Goal: Task Accomplishment & Management: Use online tool/utility

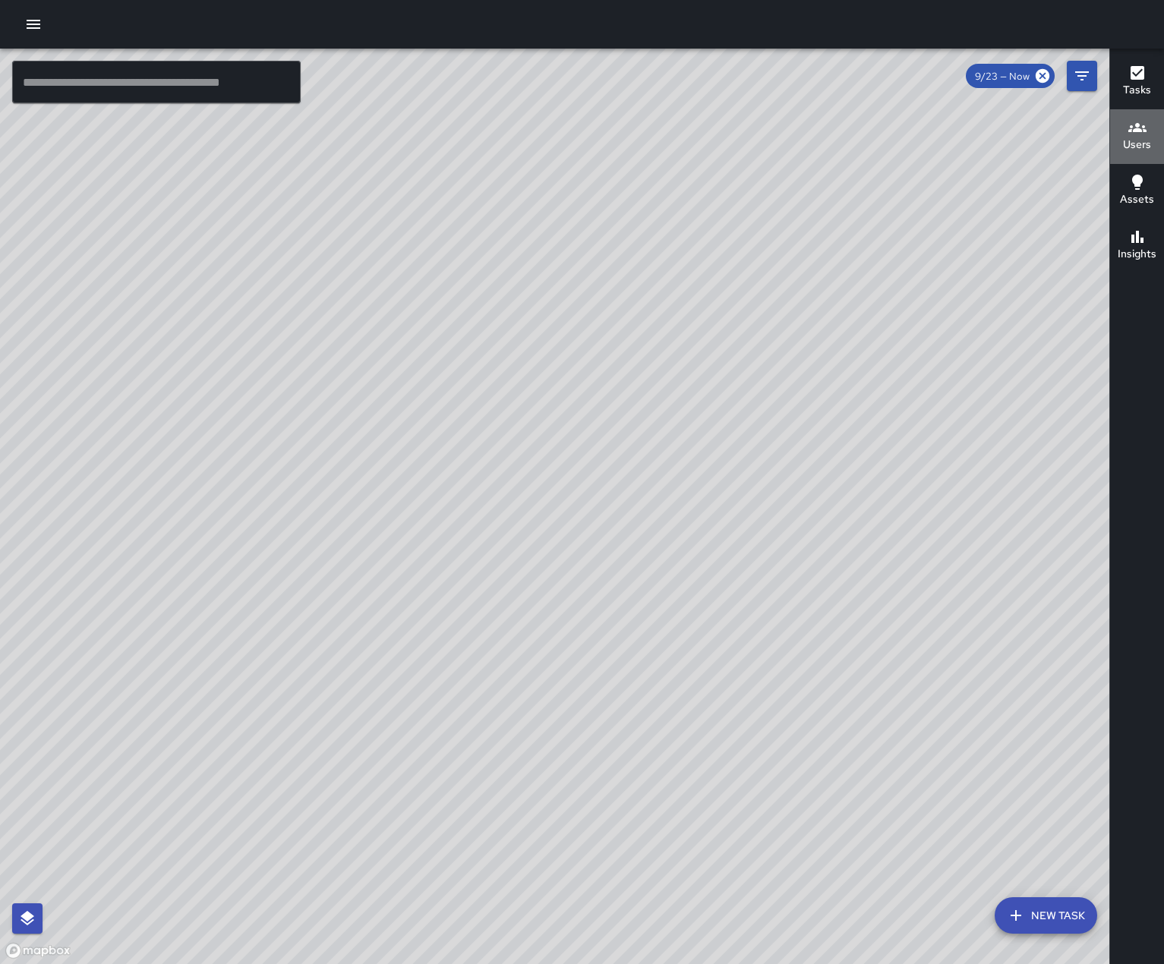
click at [1134, 134] on icon "button" at bounding box center [1137, 127] width 18 height 18
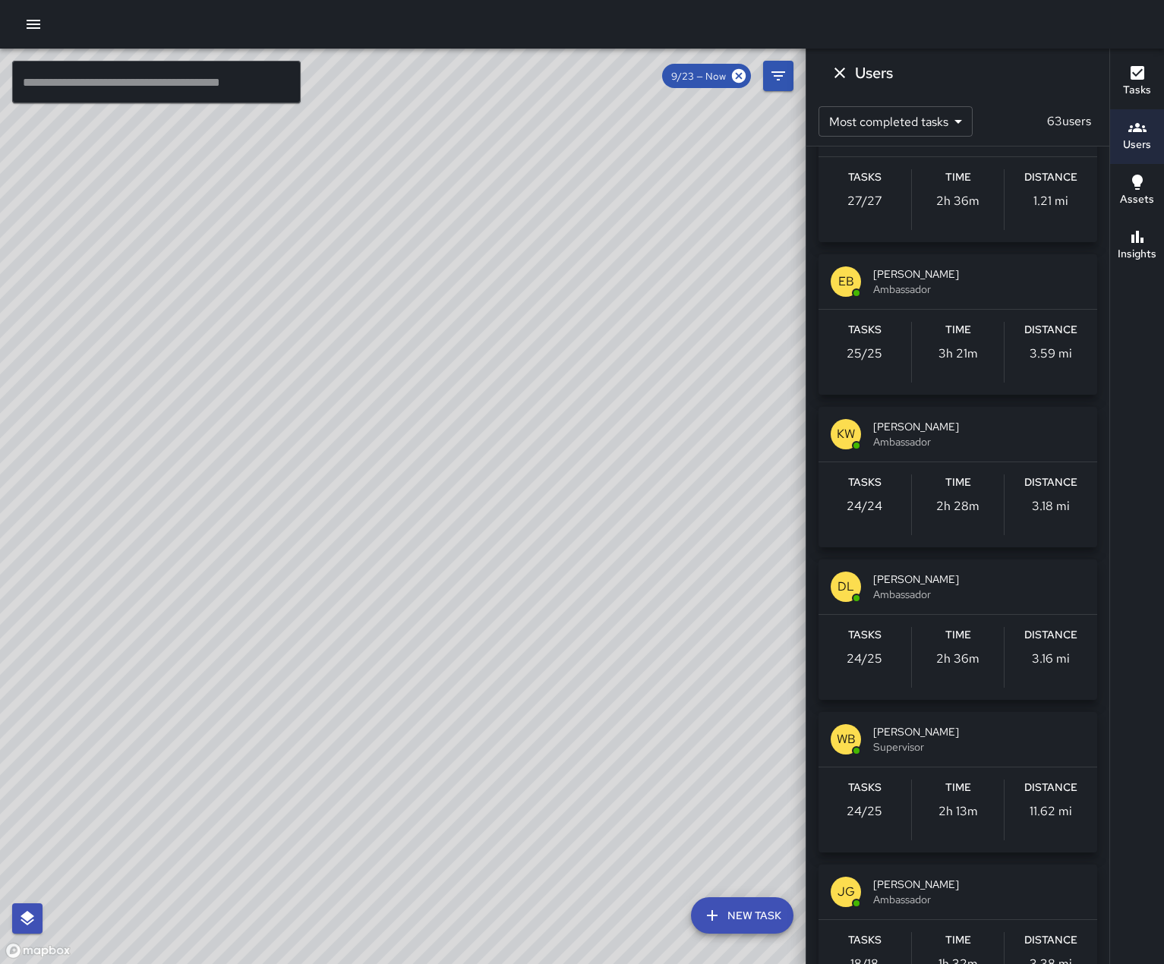
scroll to position [2146, 0]
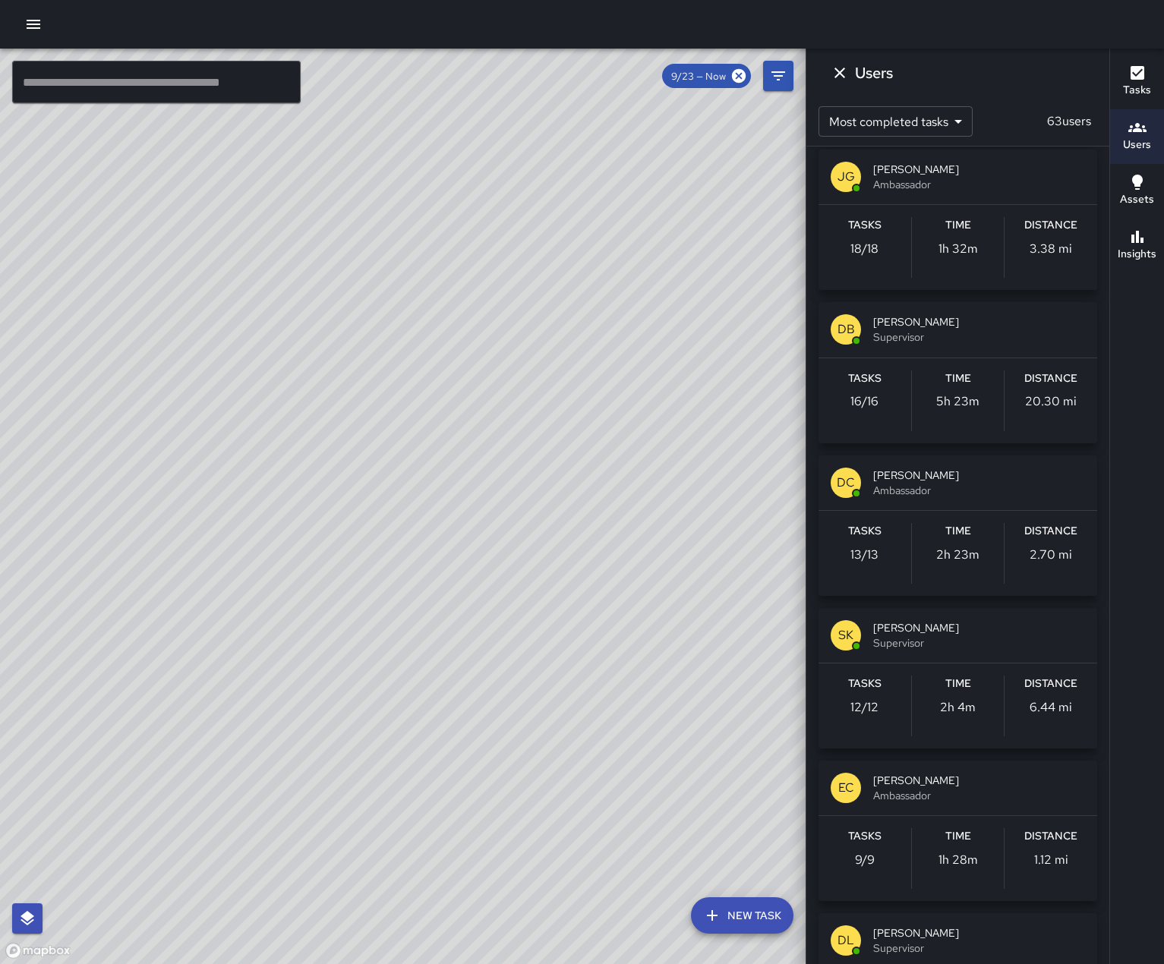
click at [964, 636] on span "[PERSON_NAME]" at bounding box center [979, 627] width 212 height 15
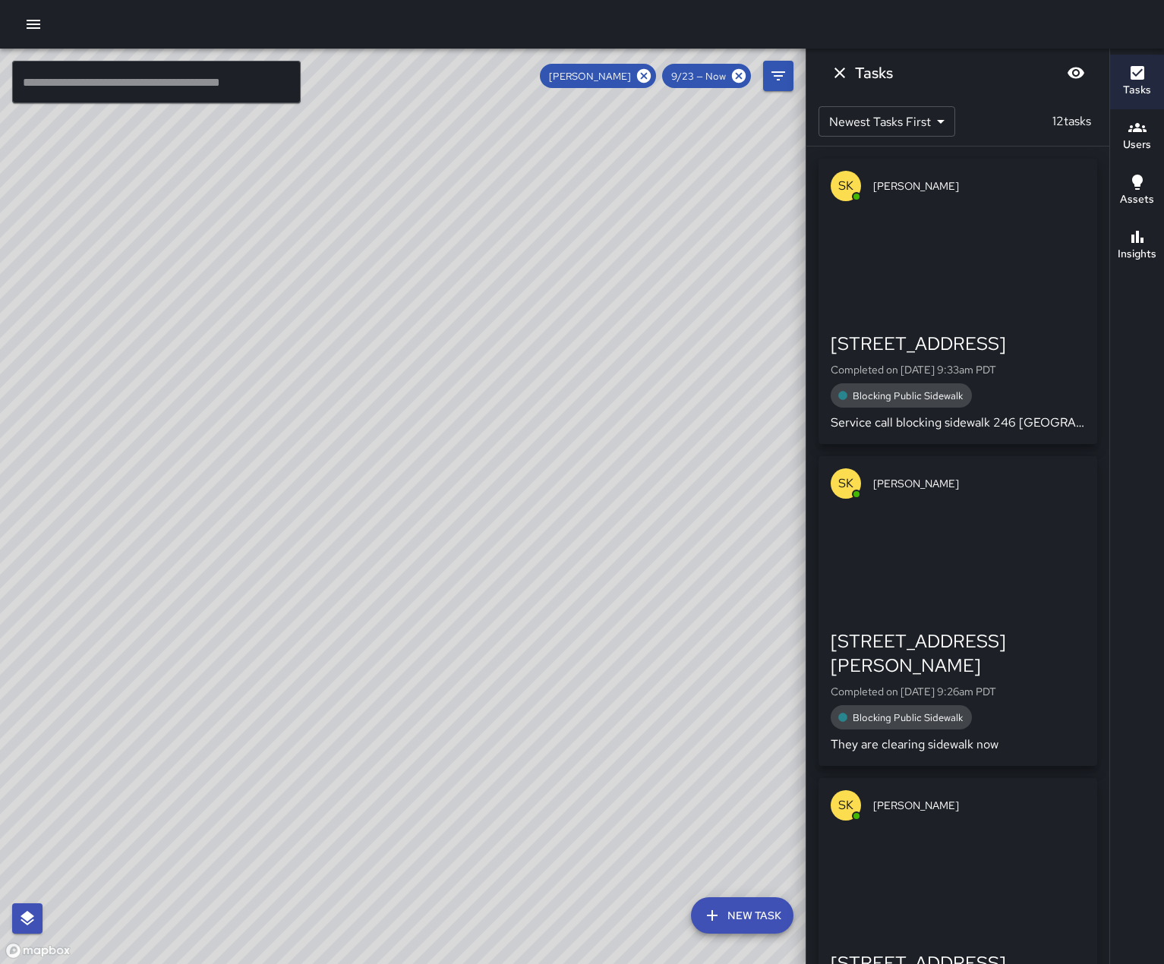
scroll to position [0, 0]
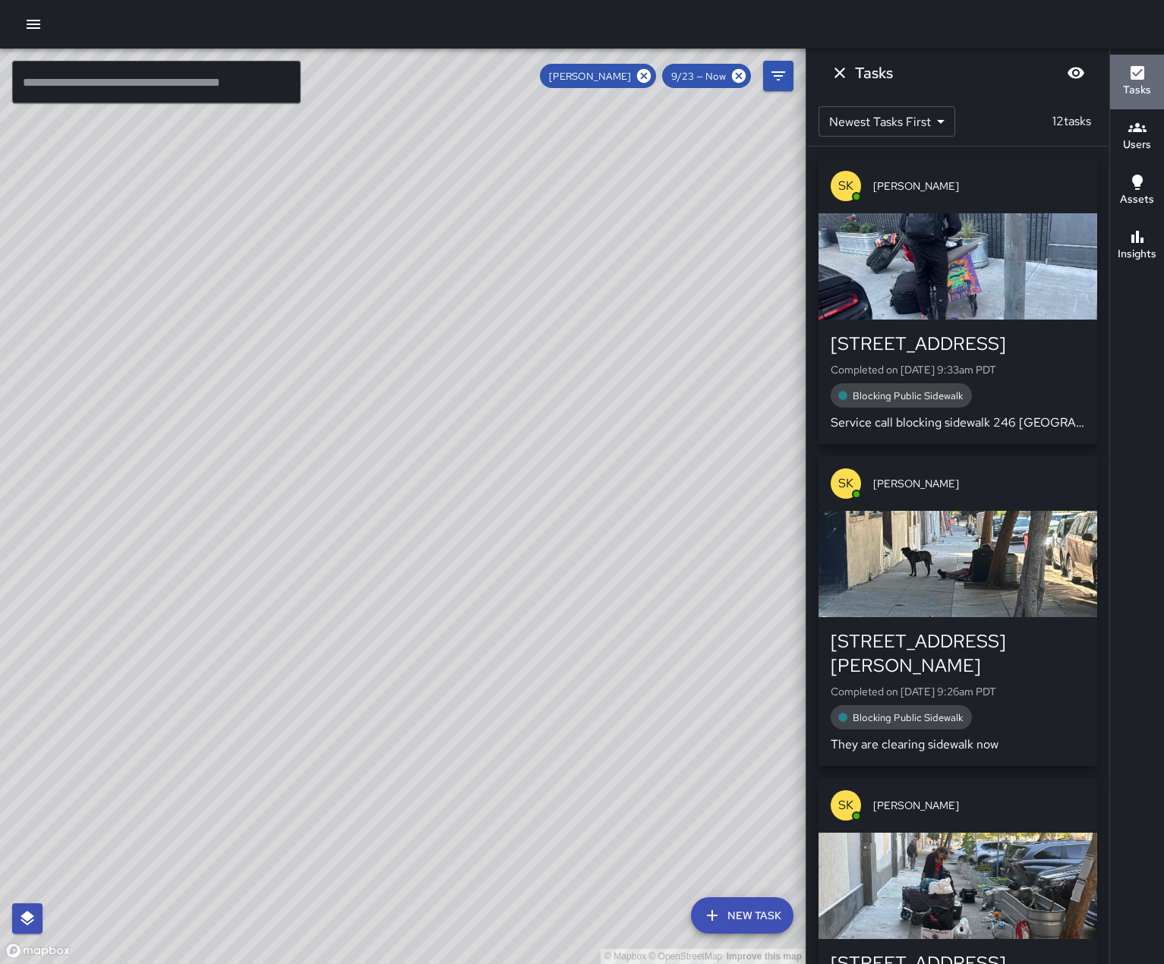
click at [1137, 84] on h6 "Tasks" at bounding box center [1137, 90] width 28 height 17
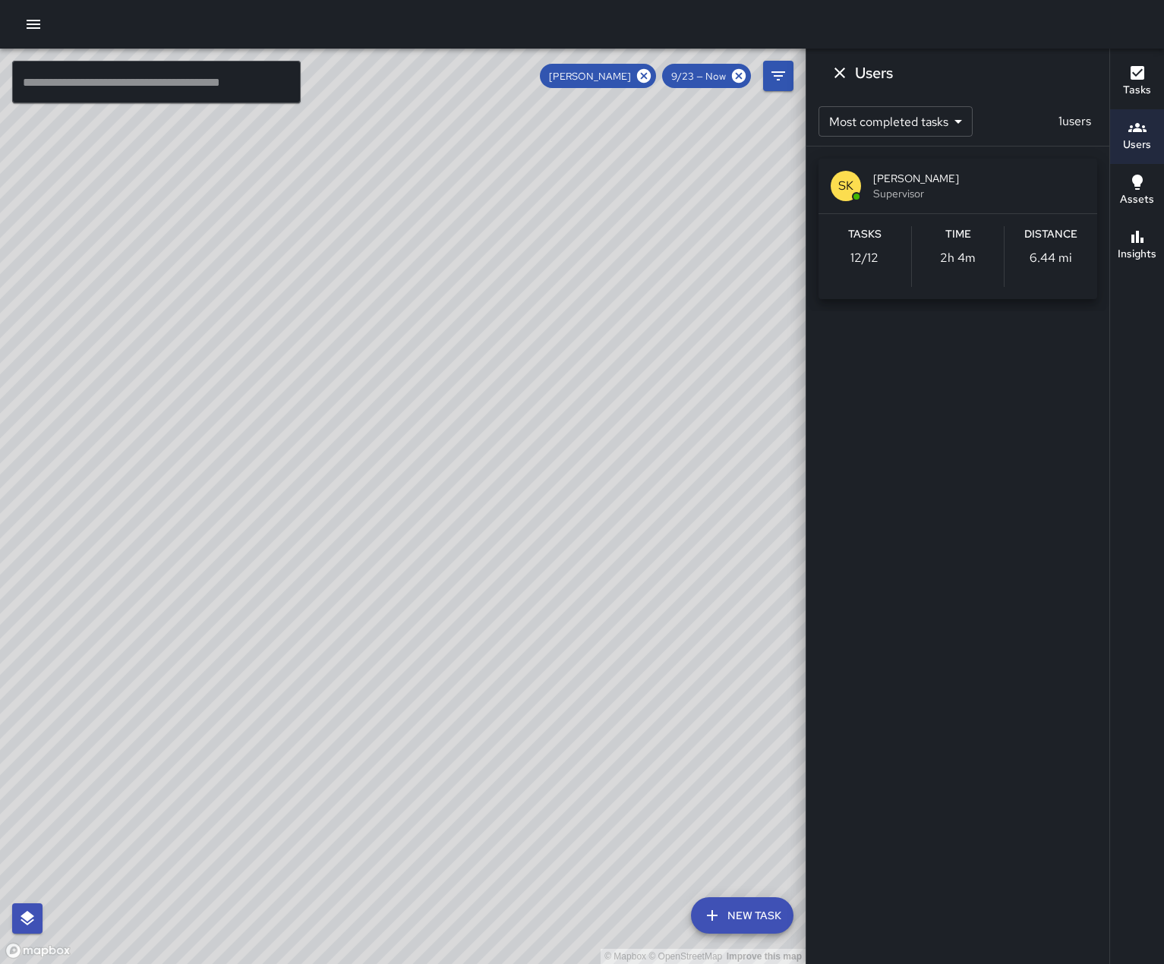
click at [1139, 71] on icon "button" at bounding box center [1137, 73] width 18 height 18
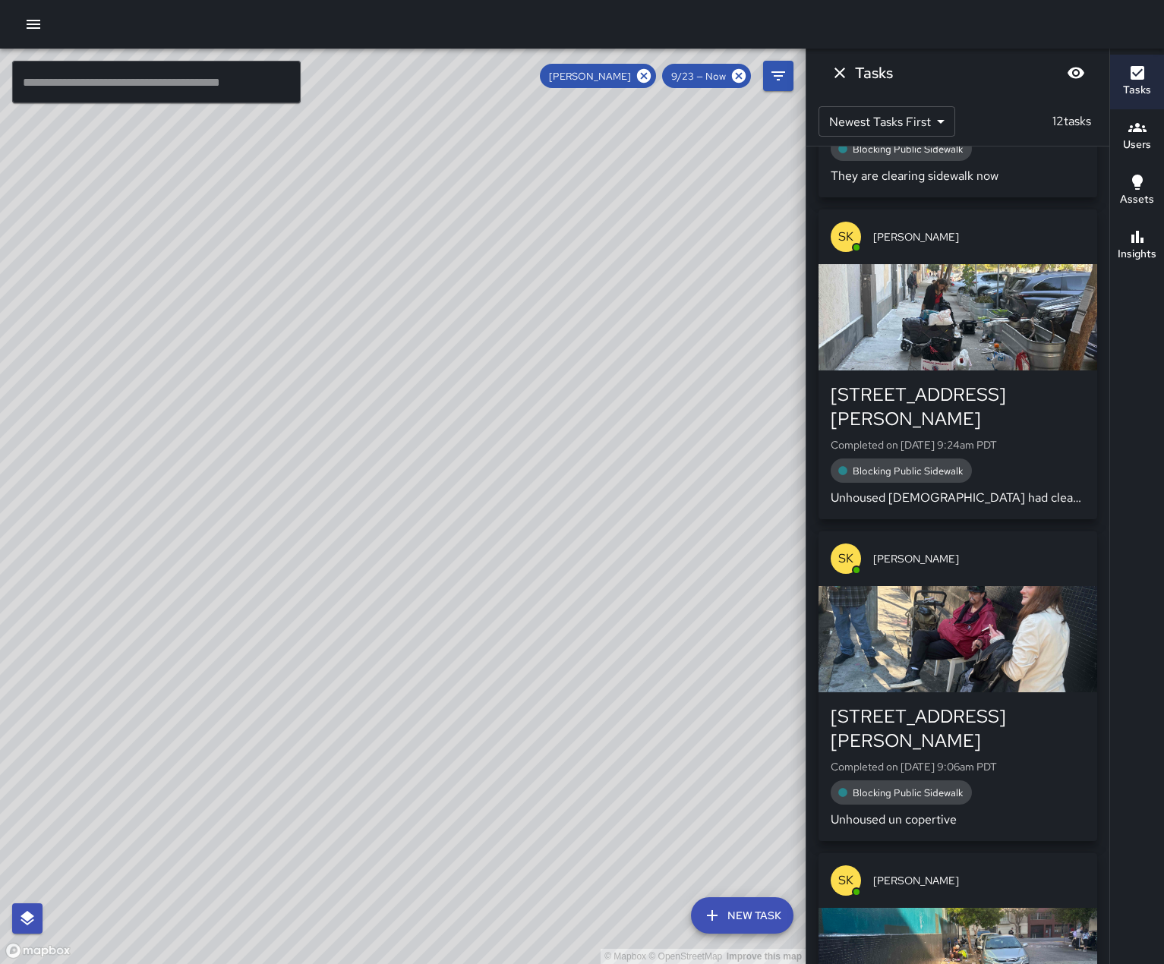
scroll to position [607, 0]
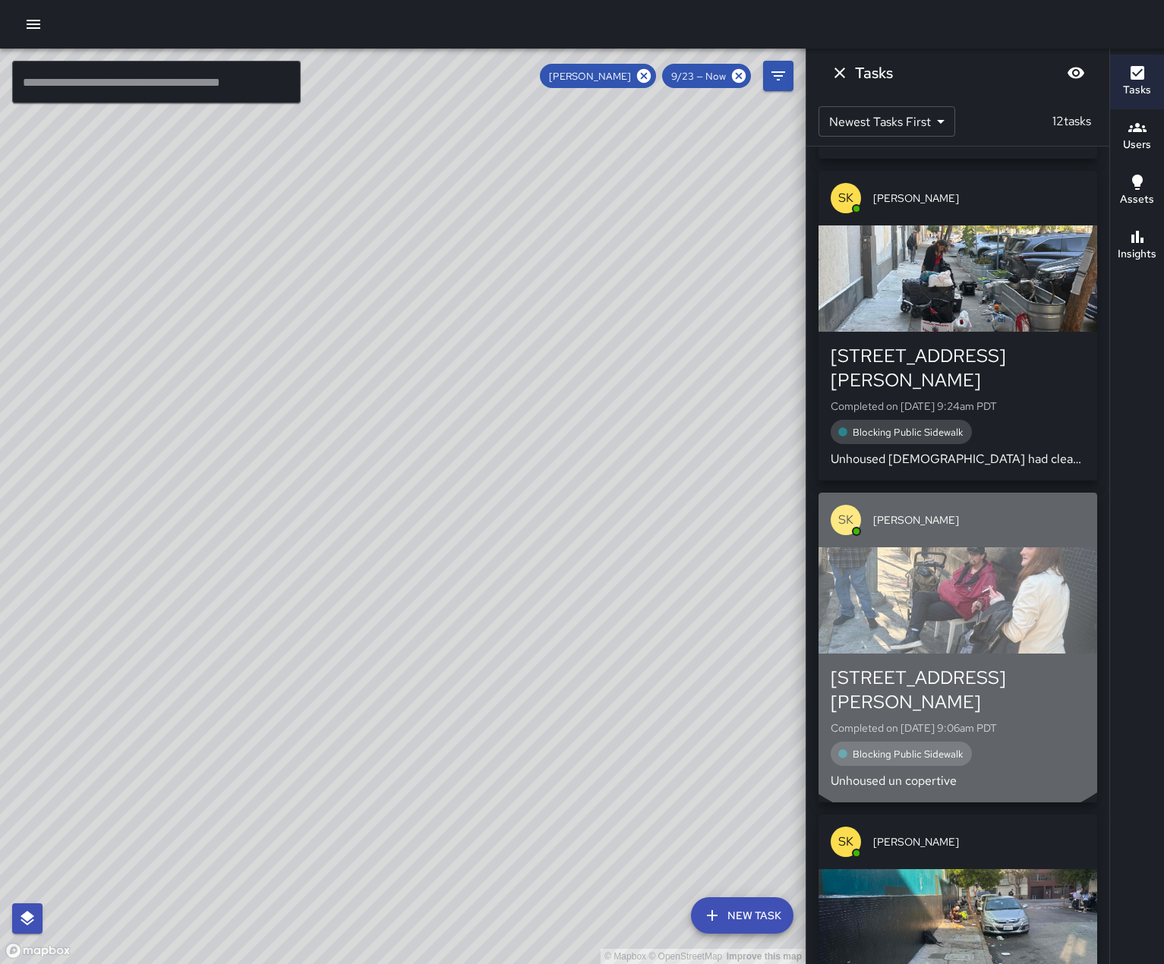
click at [957, 573] on div "button" at bounding box center [958, 600] width 279 height 106
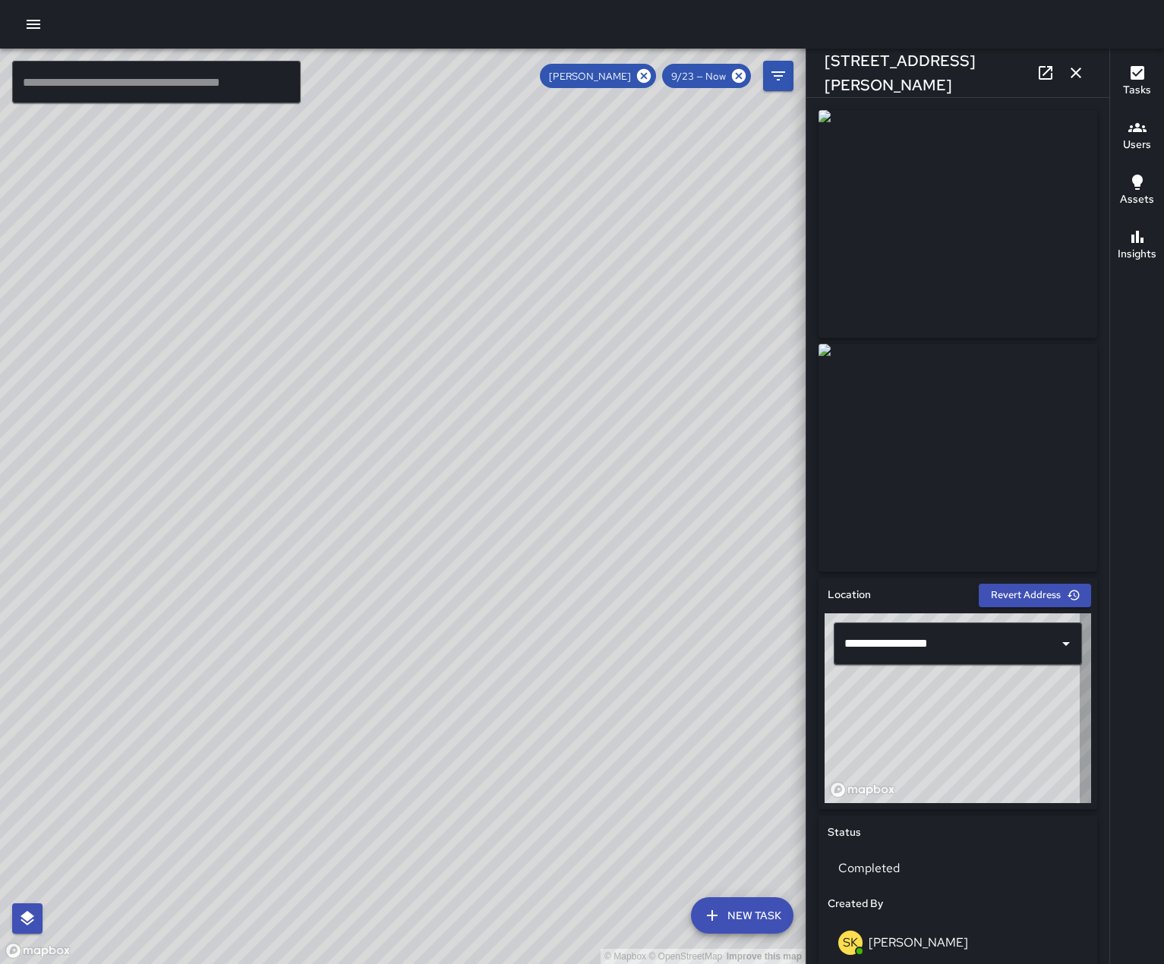
type input "**********"
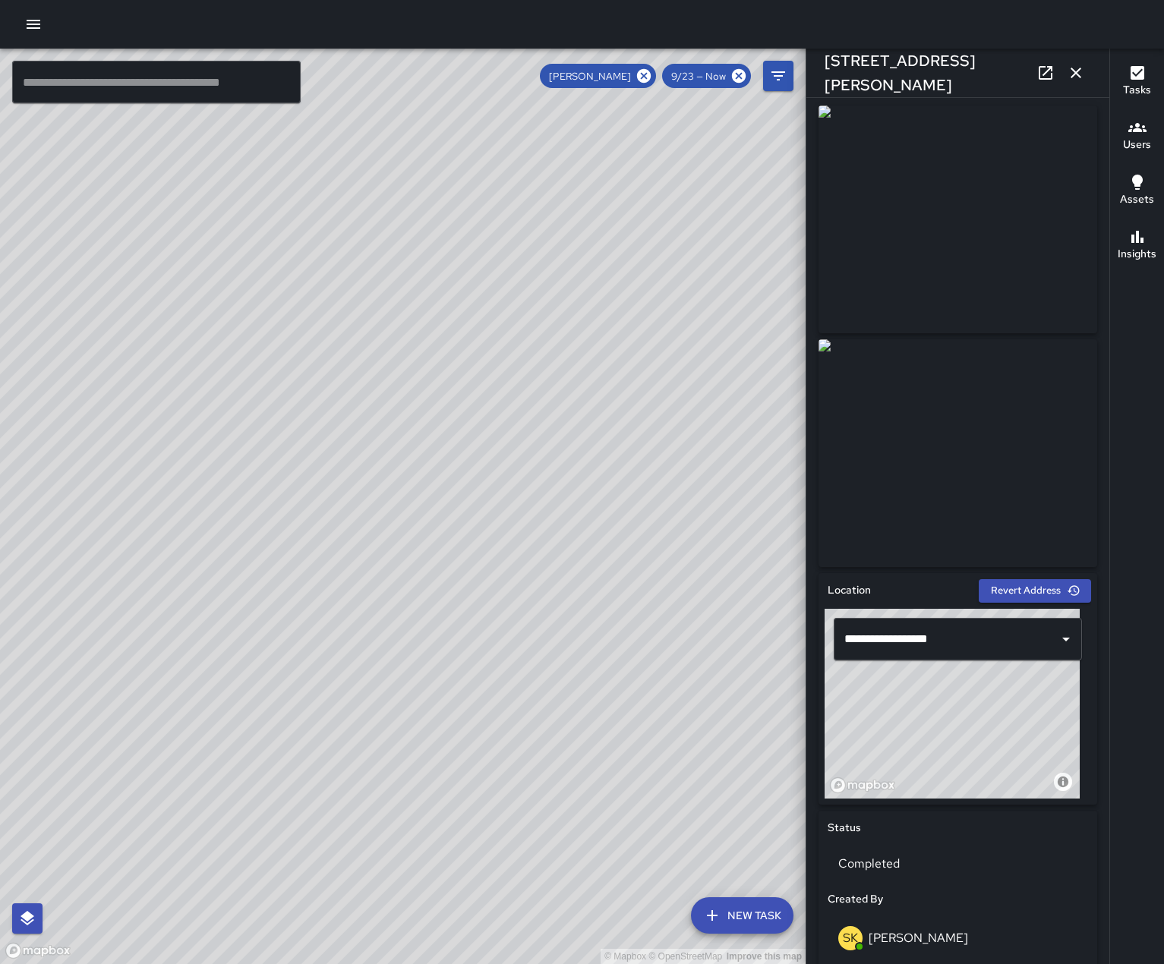
scroll to position [0, 0]
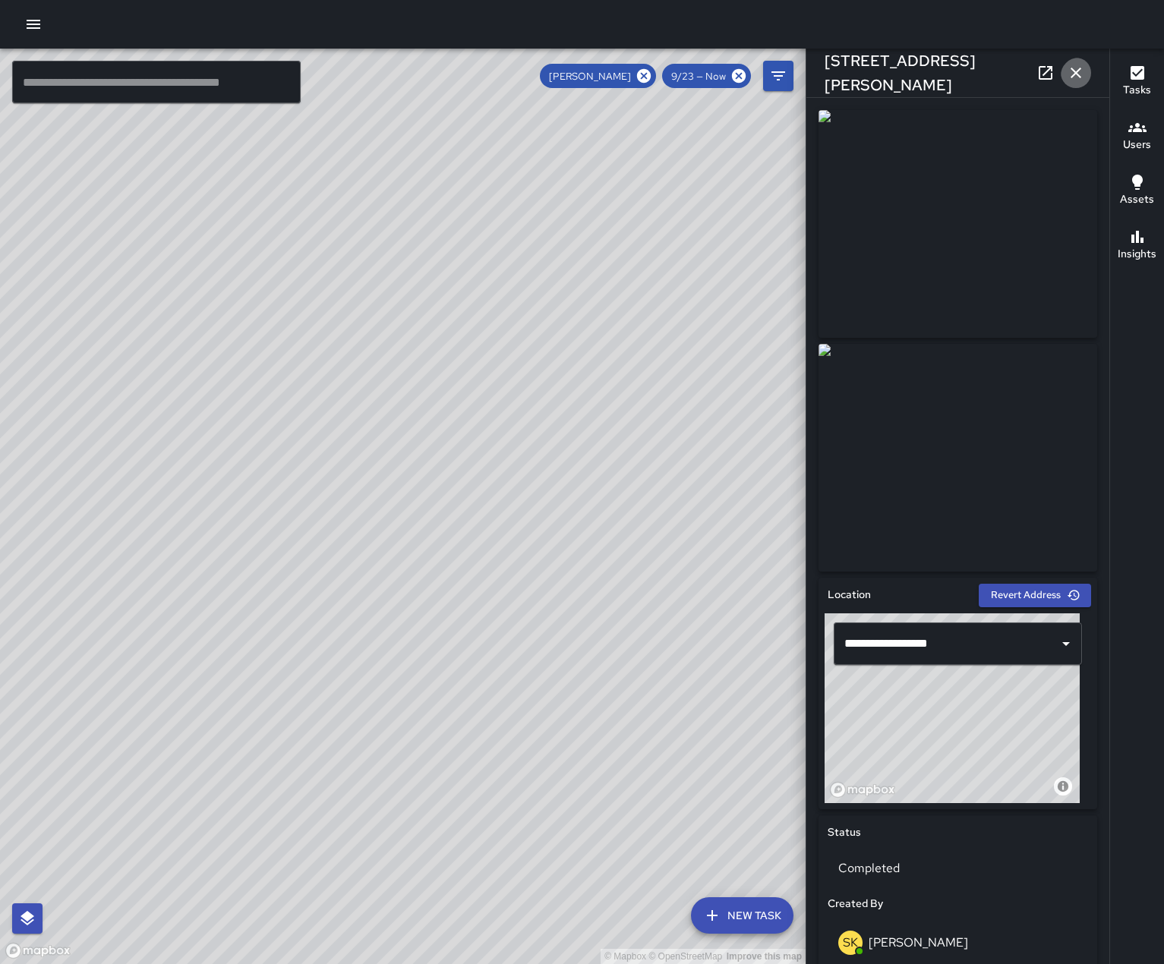
click at [1071, 69] on icon "button" at bounding box center [1076, 73] width 11 height 11
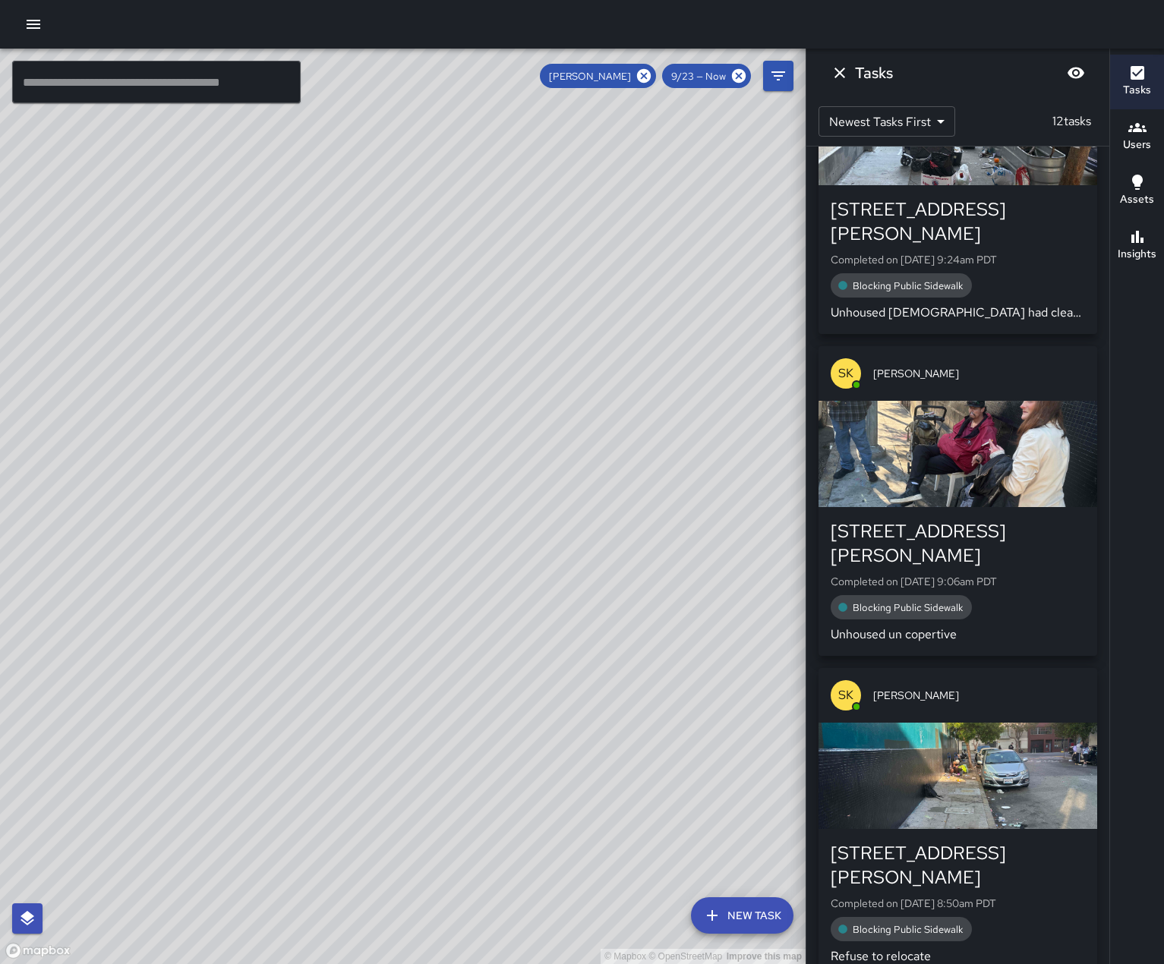
scroll to position [755, 0]
click at [955, 746] on div "button" at bounding box center [958, 775] width 279 height 106
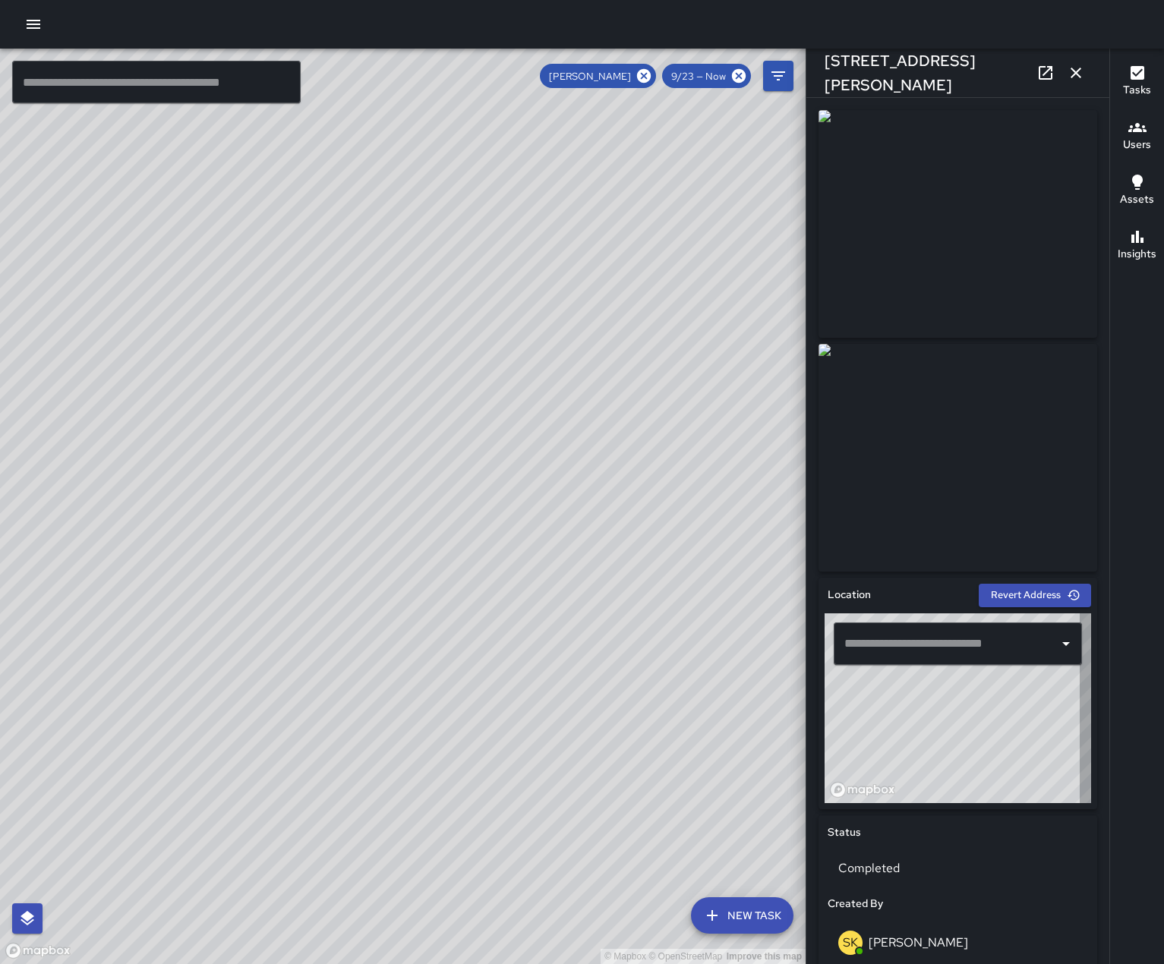
type input "**********"
click at [1075, 67] on icon "button" at bounding box center [1076, 73] width 18 height 18
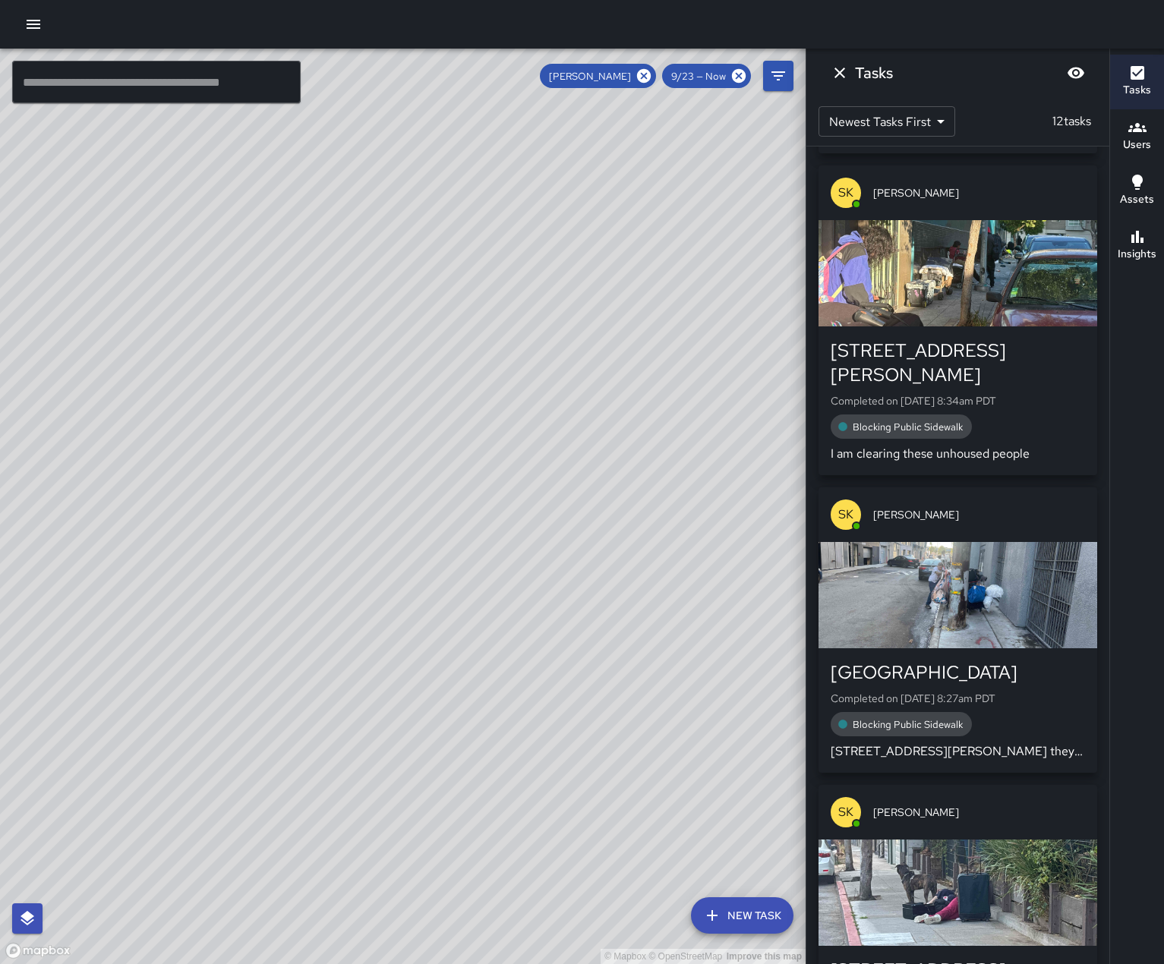
scroll to position [1590, 0]
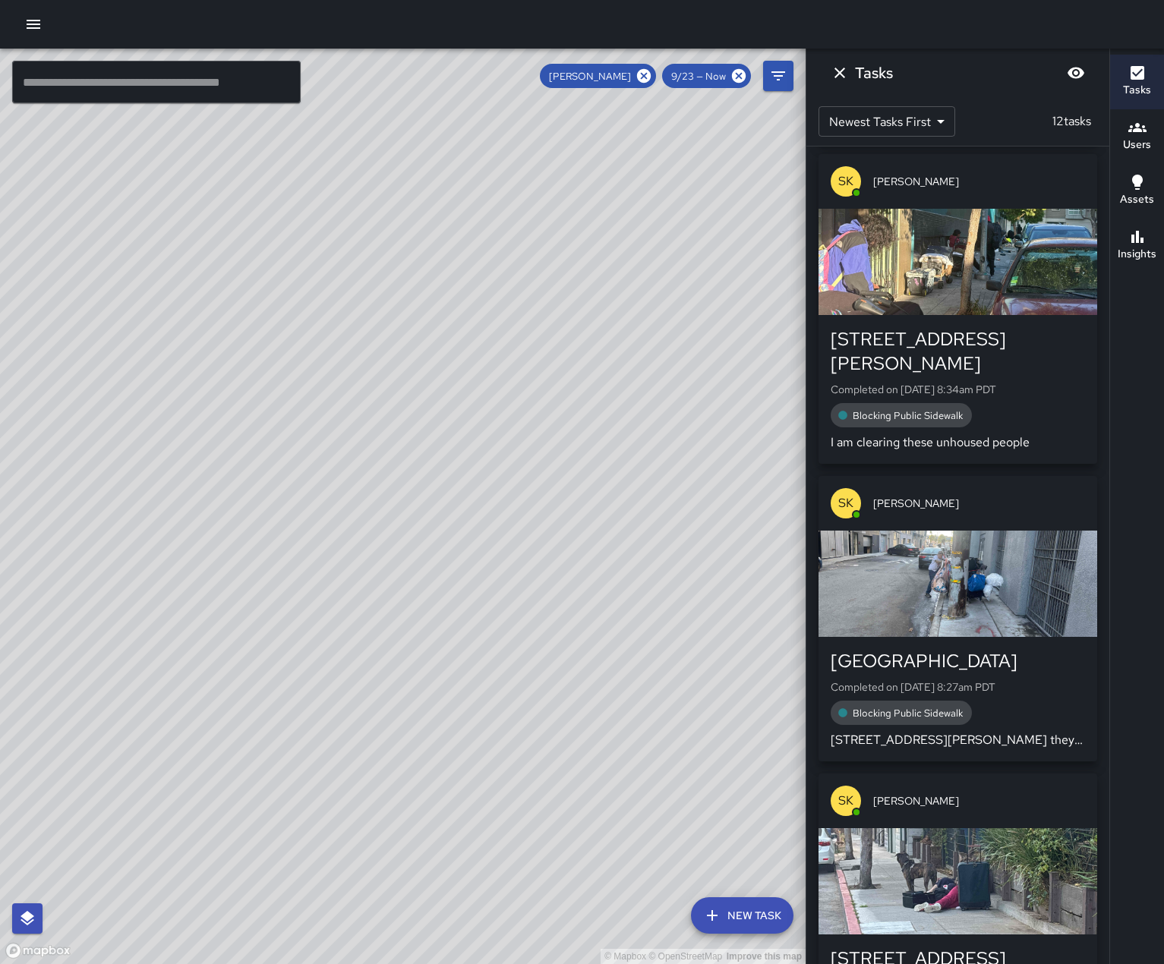
click at [975, 549] on div "button" at bounding box center [958, 584] width 279 height 106
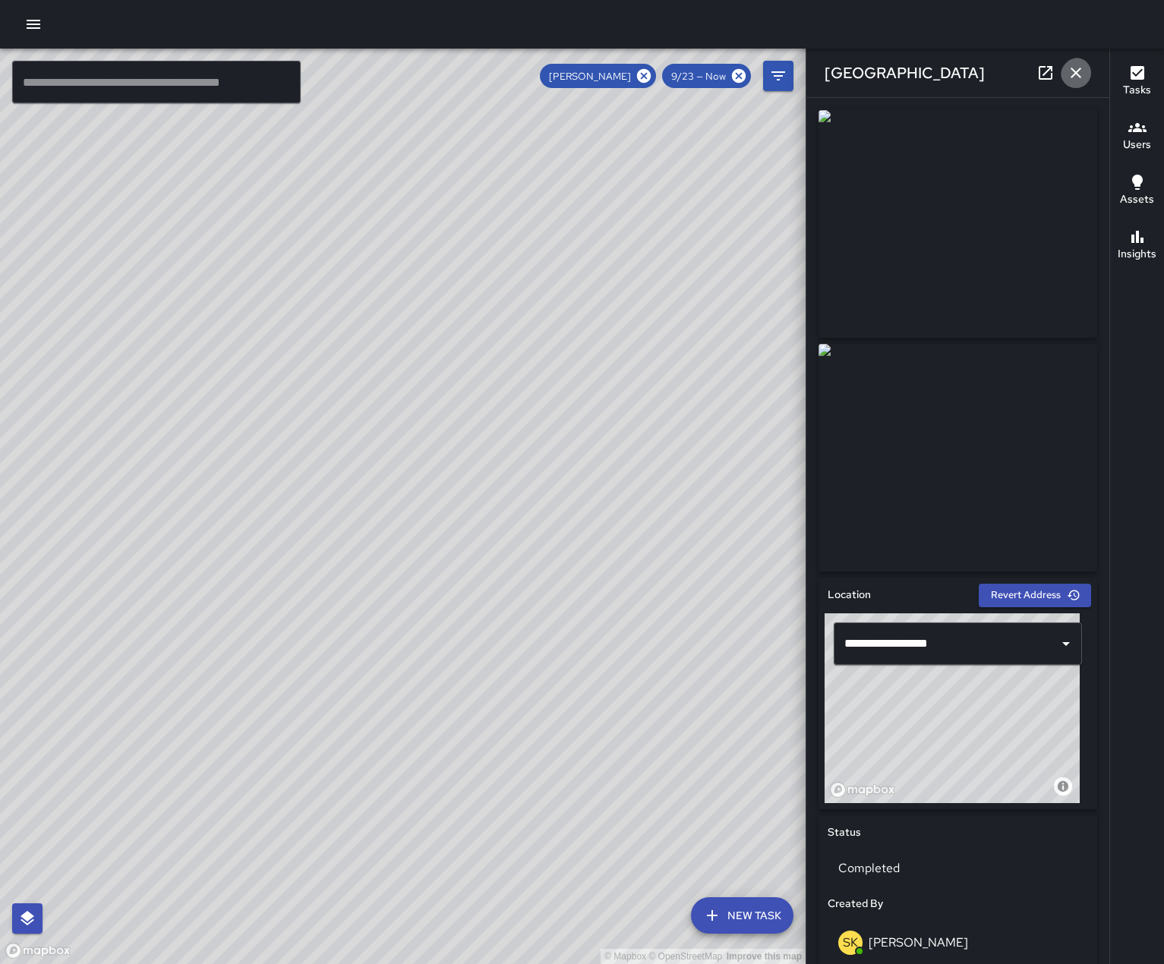
click at [1070, 75] on icon "button" at bounding box center [1076, 73] width 18 height 18
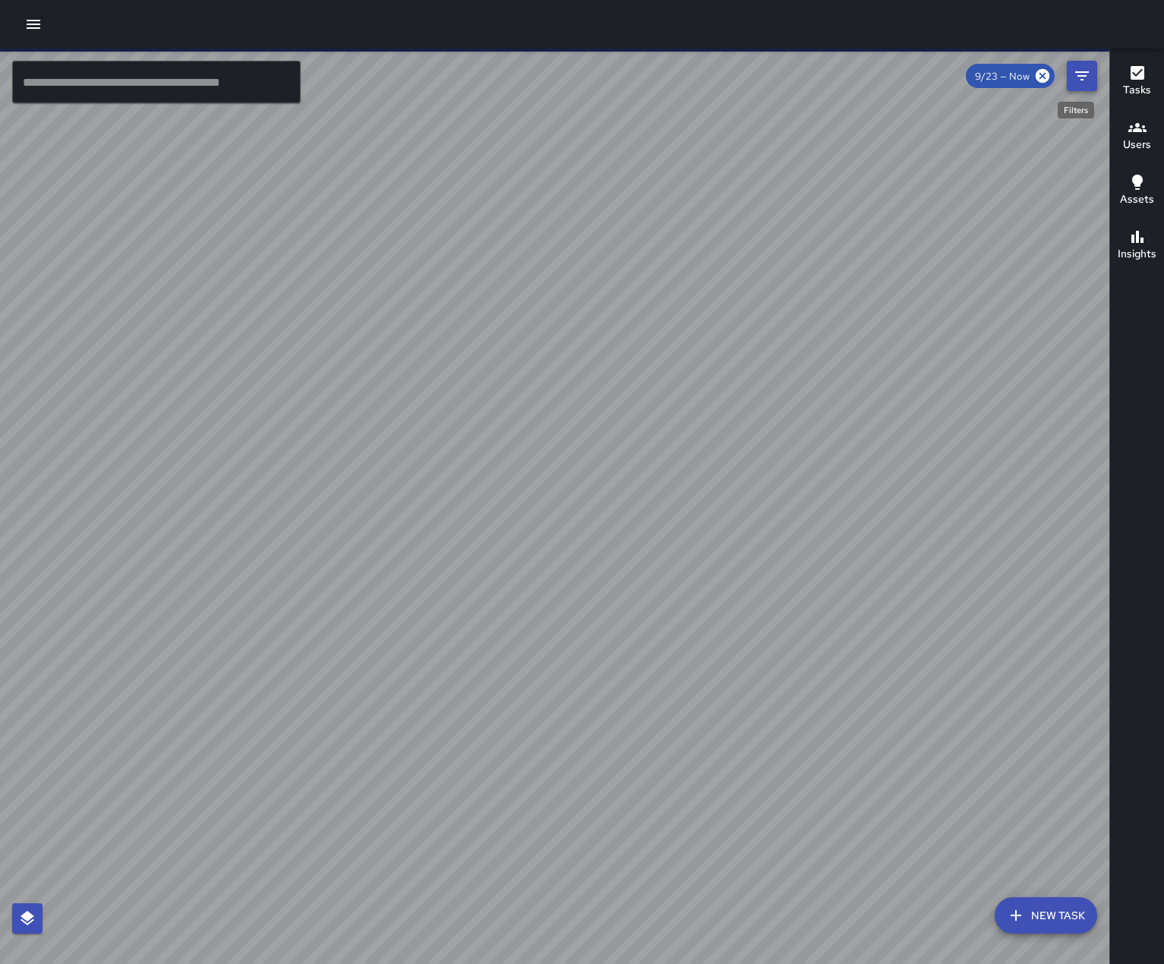
click at [1074, 80] on icon "Filters" at bounding box center [1082, 76] width 18 height 18
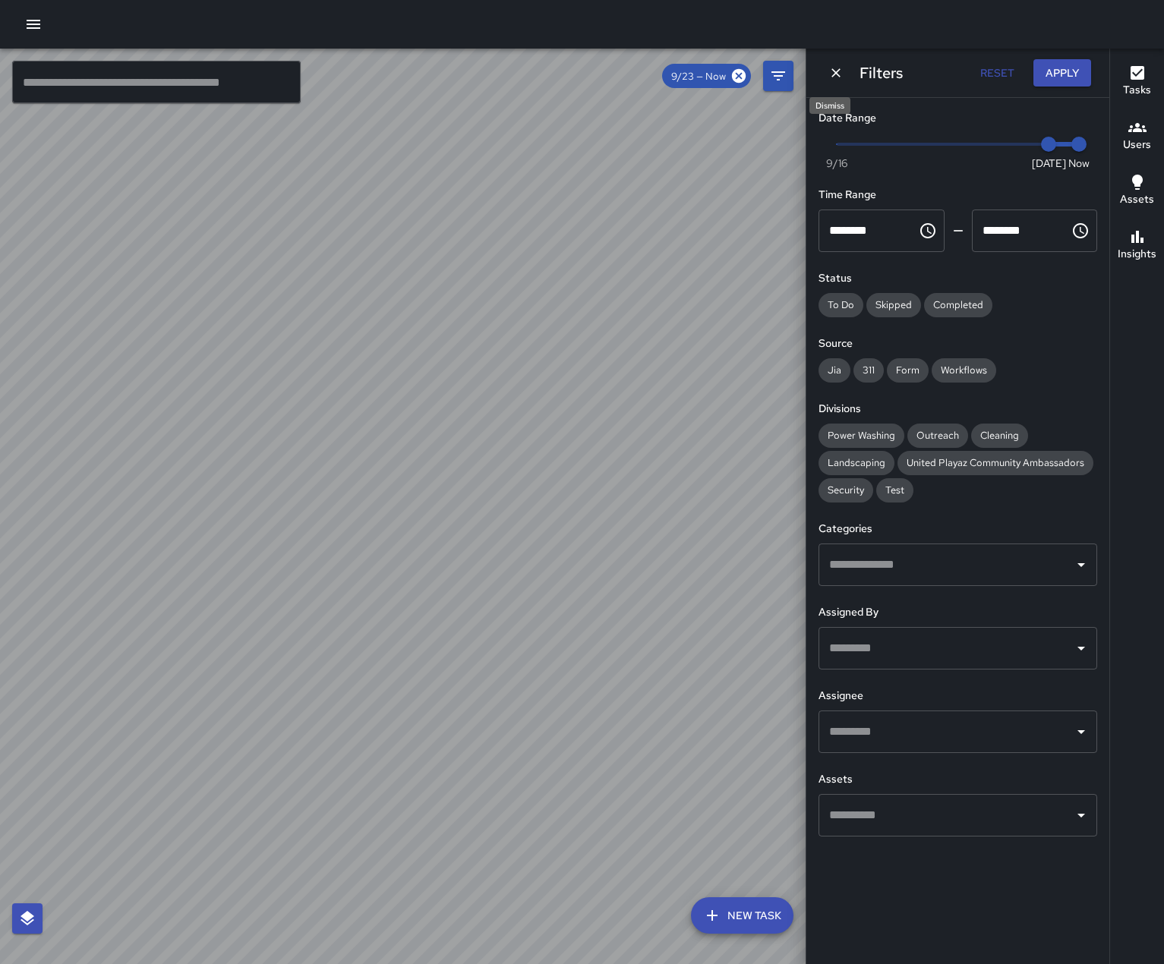
click at [841, 71] on icon "Dismiss" at bounding box center [835, 72] width 15 height 15
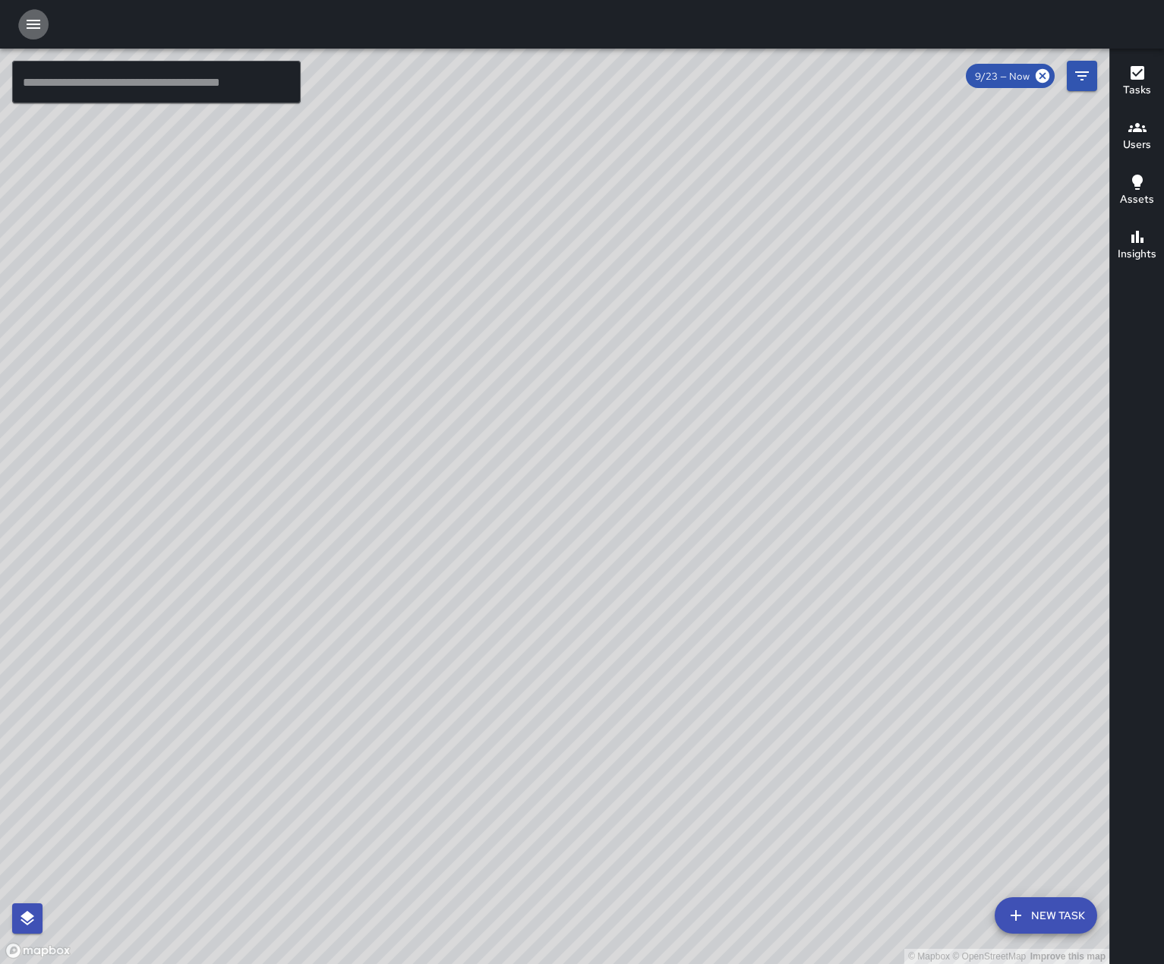
click at [29, 24] on icon "button" at bounding box center [34, 24] width 14 height 9
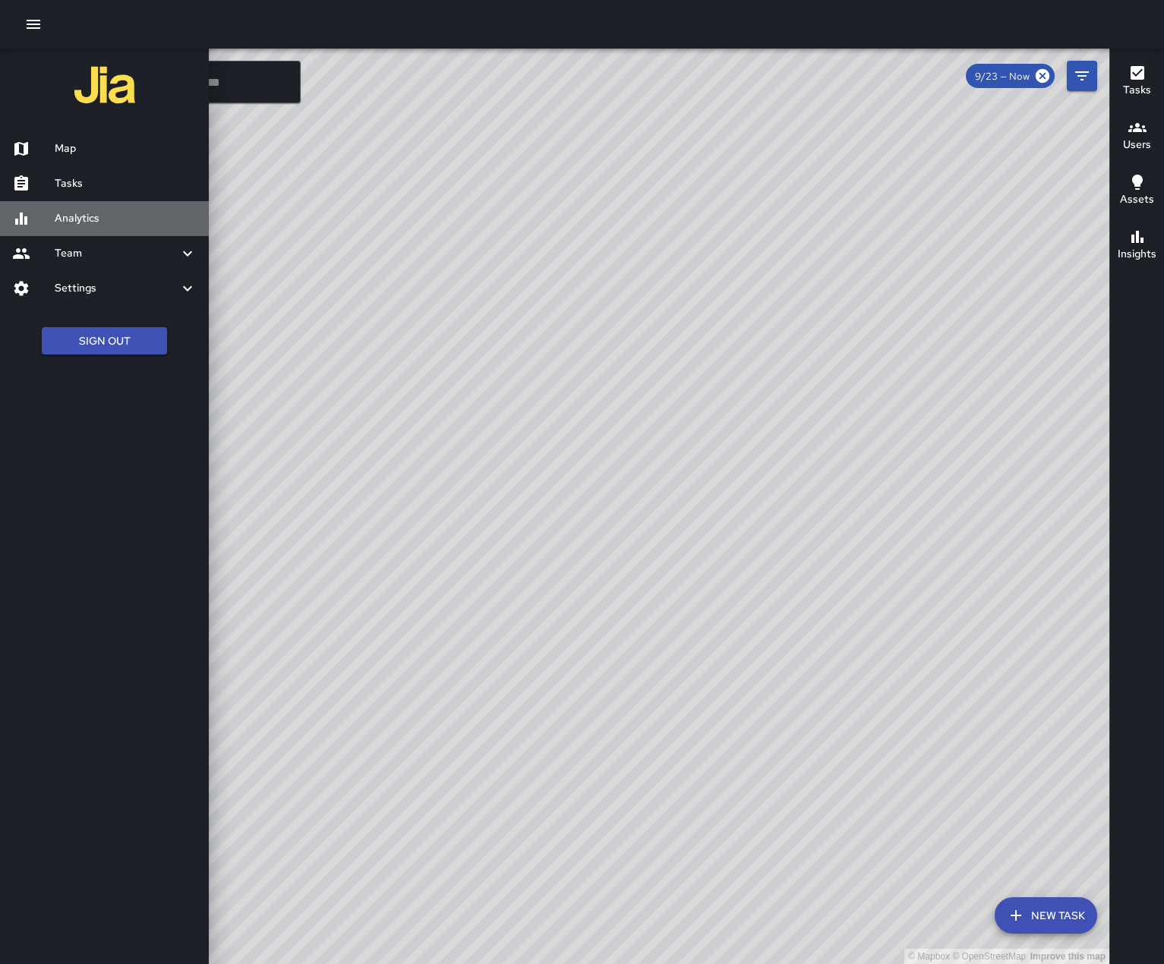
click at [80, 227] on h6 "Analytics" at bounding box center [126, 218] width 142 height 17
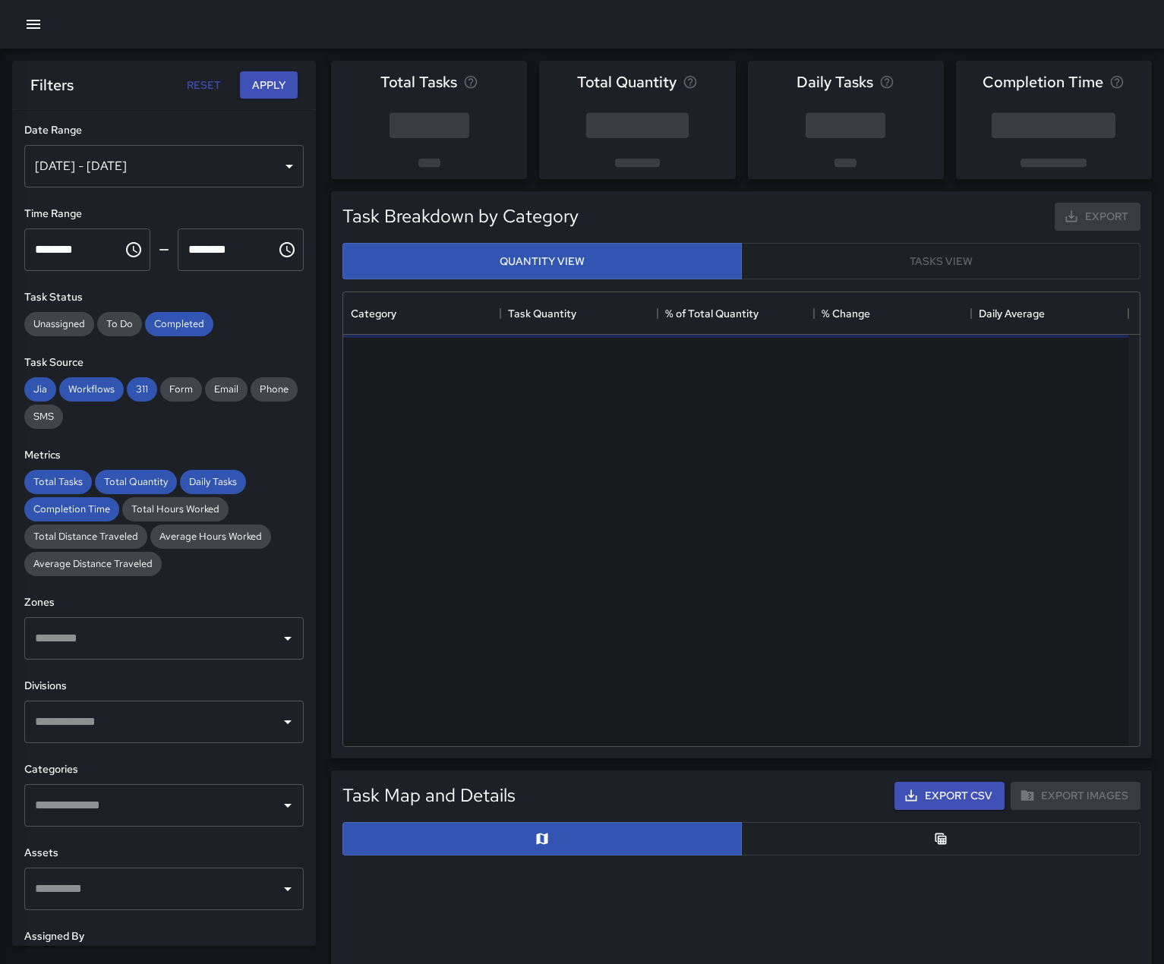
click at [274, 178] on div "[DATE] - [DATE]" at bounding box center [163, 166] width 279 height 43
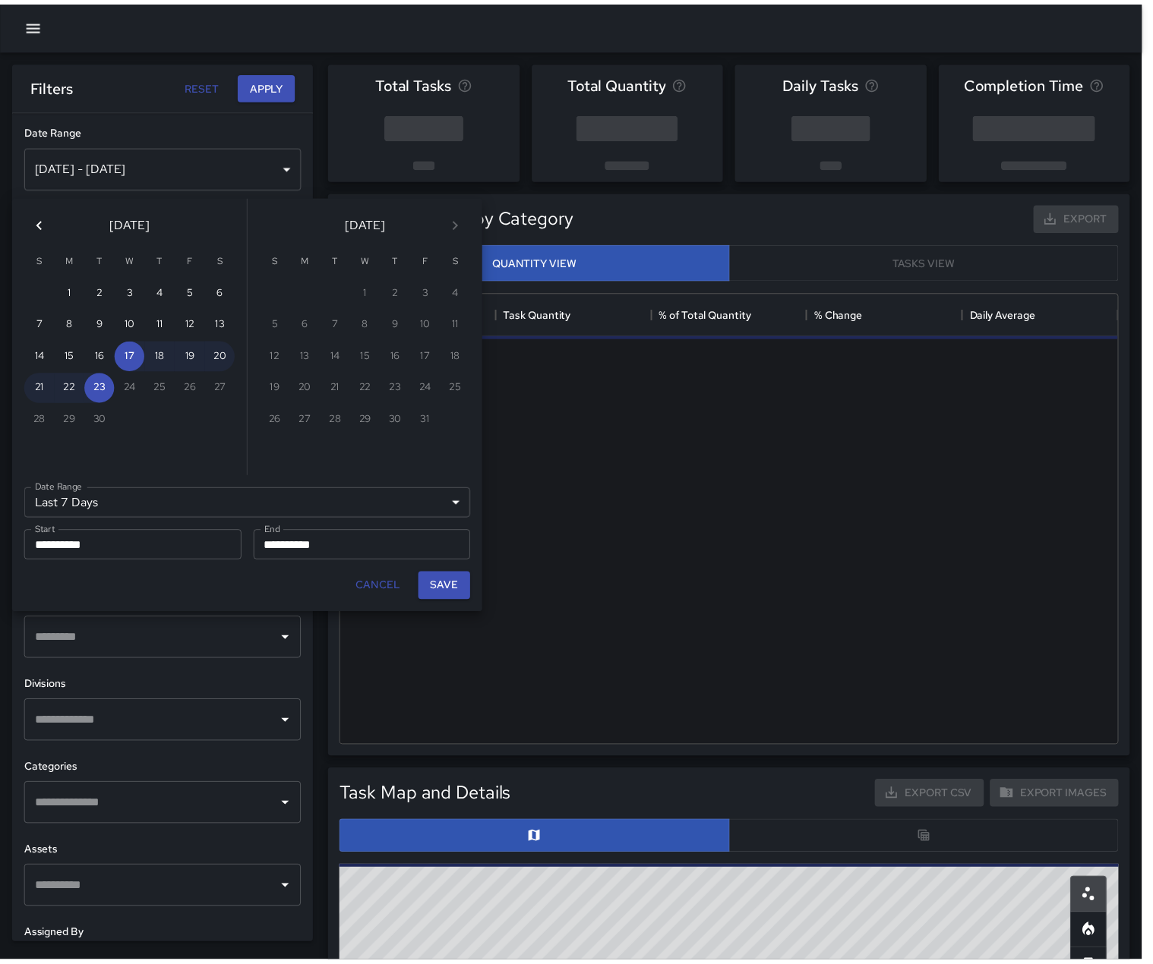
scroll to position [443, 774]
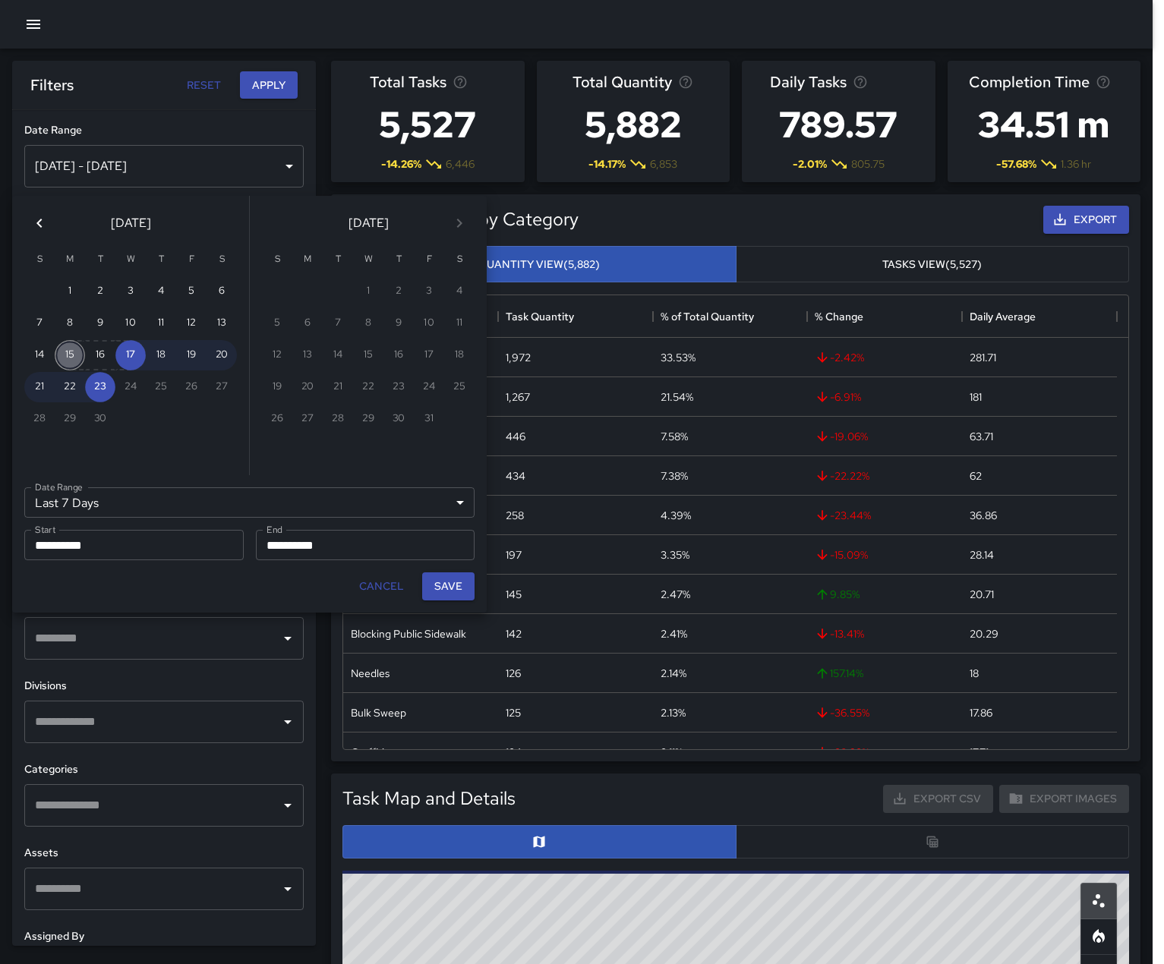
click at [78, 357] on button "15" at bounding box center [70, 355] width 30 height 30
type input "******"
type input "**********"
click at [33, 392] on button "21" at bounding box center [39, 387] width 30 height 30
type input "**********"
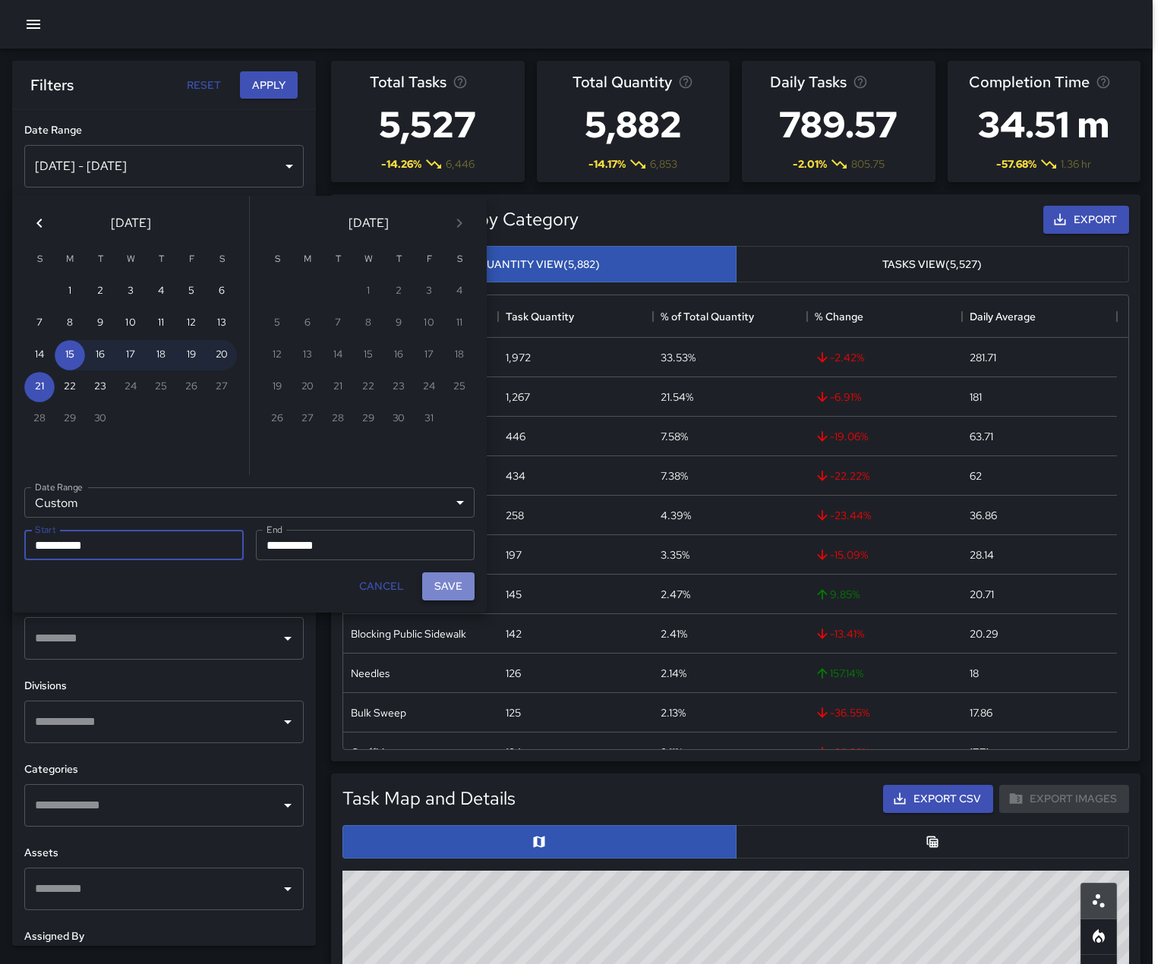
click at [440, 601] on button "Save" at bounding box center [448, 587] width 52 height 28
type input "**********"
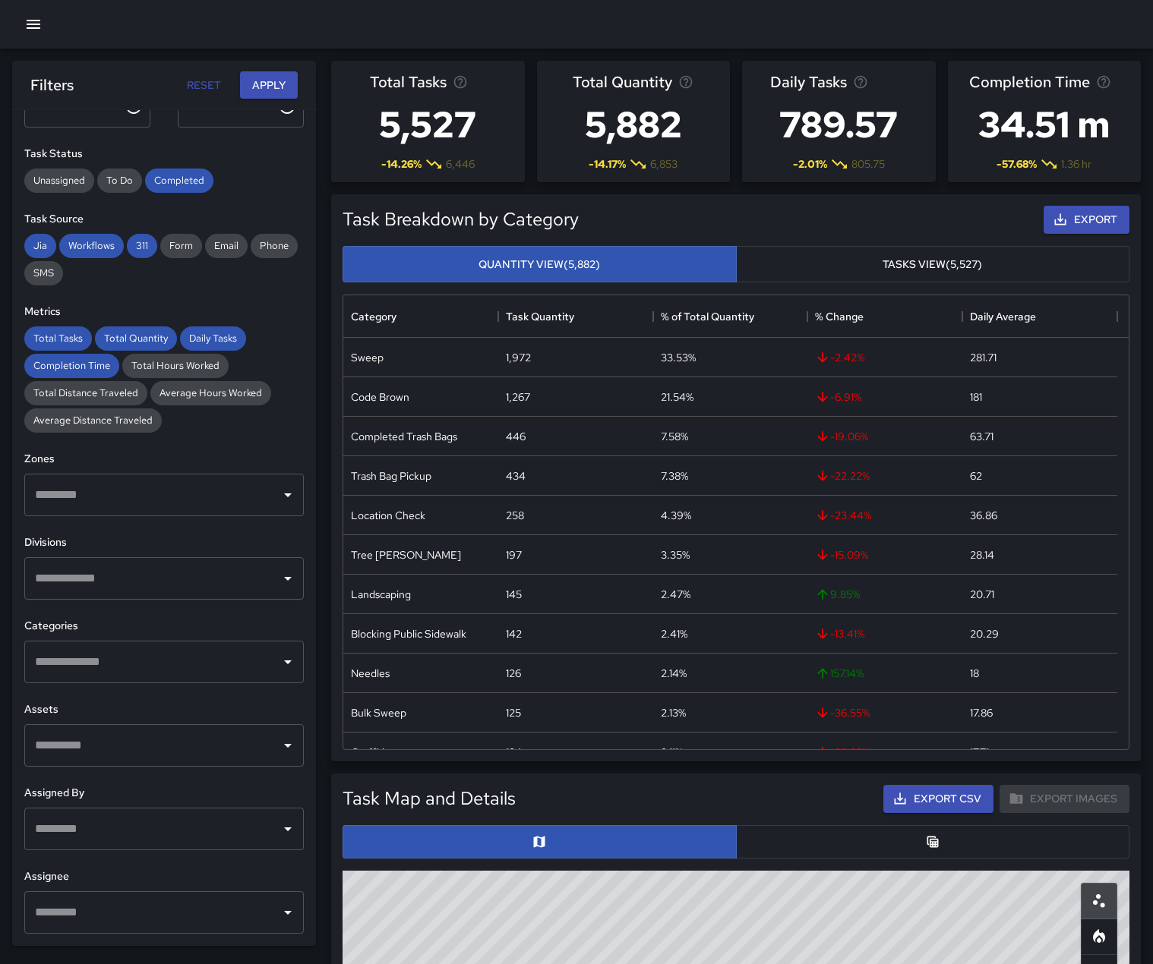
scroll to position [251, 0]
click at [193, 564] on input "text" at bounding box center [152, 578] width 243 height 29
click at [103, 765] on span "Security" at bounding box center [174, 756] width 212 height 18
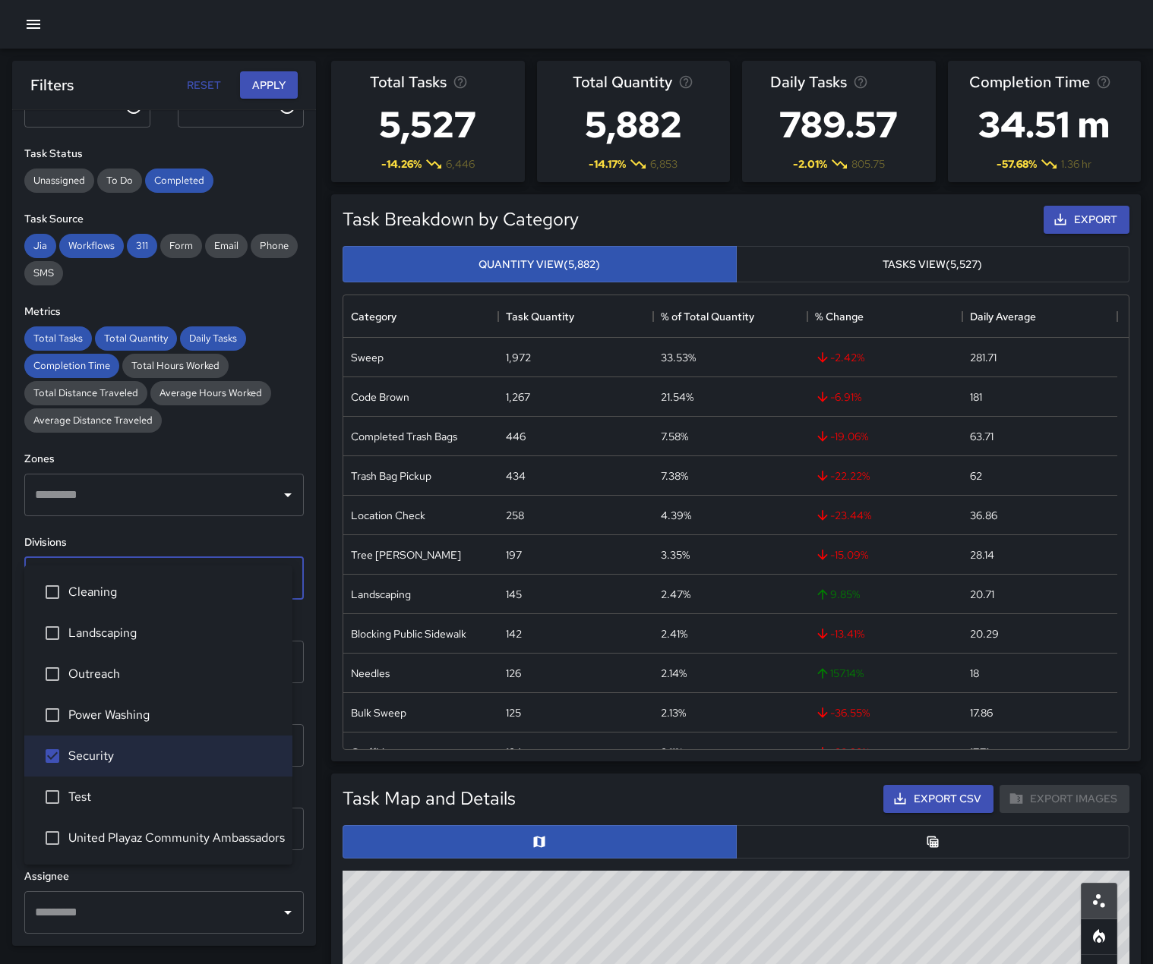
click at [263, 574] on icon "Clear" at bounding box center [267, 578] width 9 height 9
click at [110, 765] on span "Security" at bounding box center [174, 756] width 212 height 18
click at [279, 570] on icon "Close" at bounding box center [288, 579] width 18 height 18
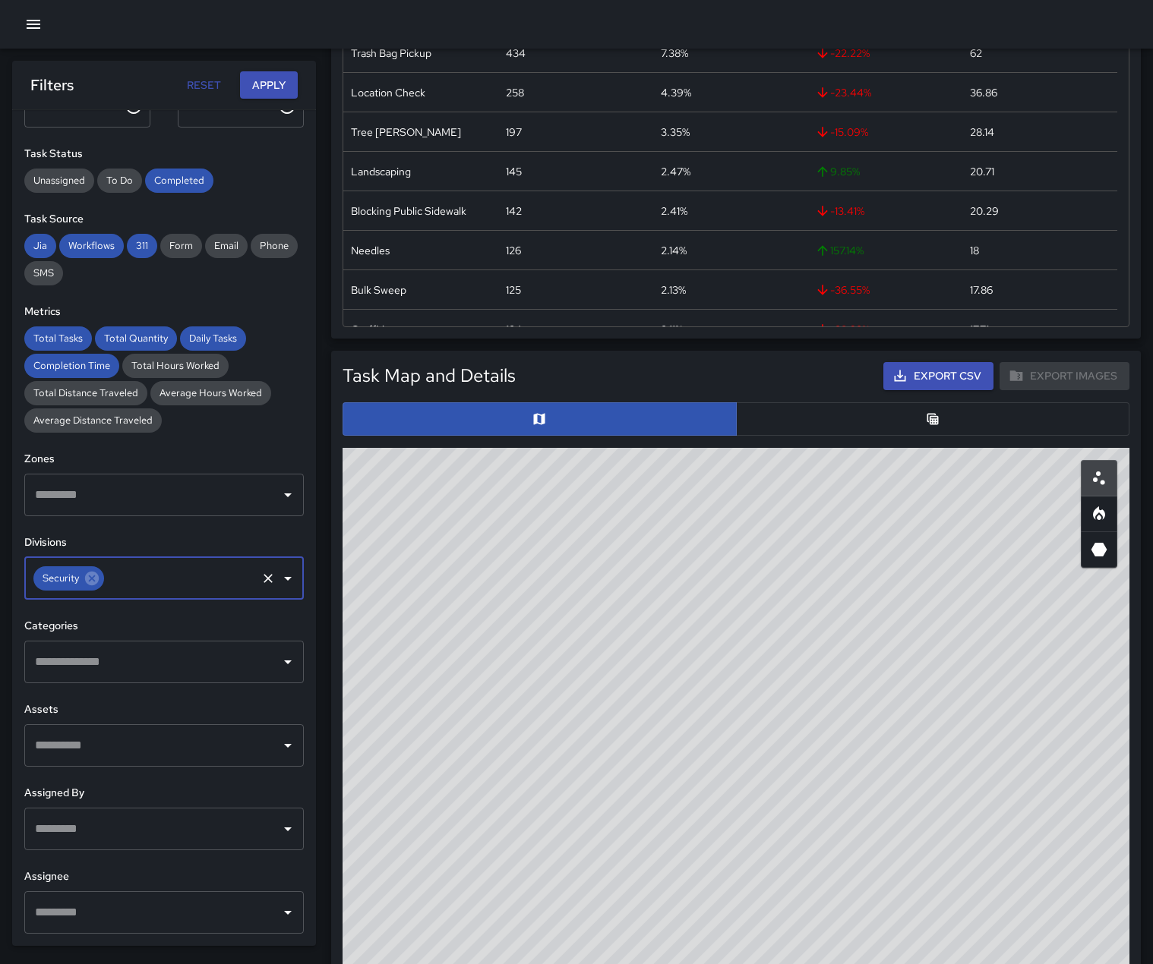
scroll to position [532, 0]
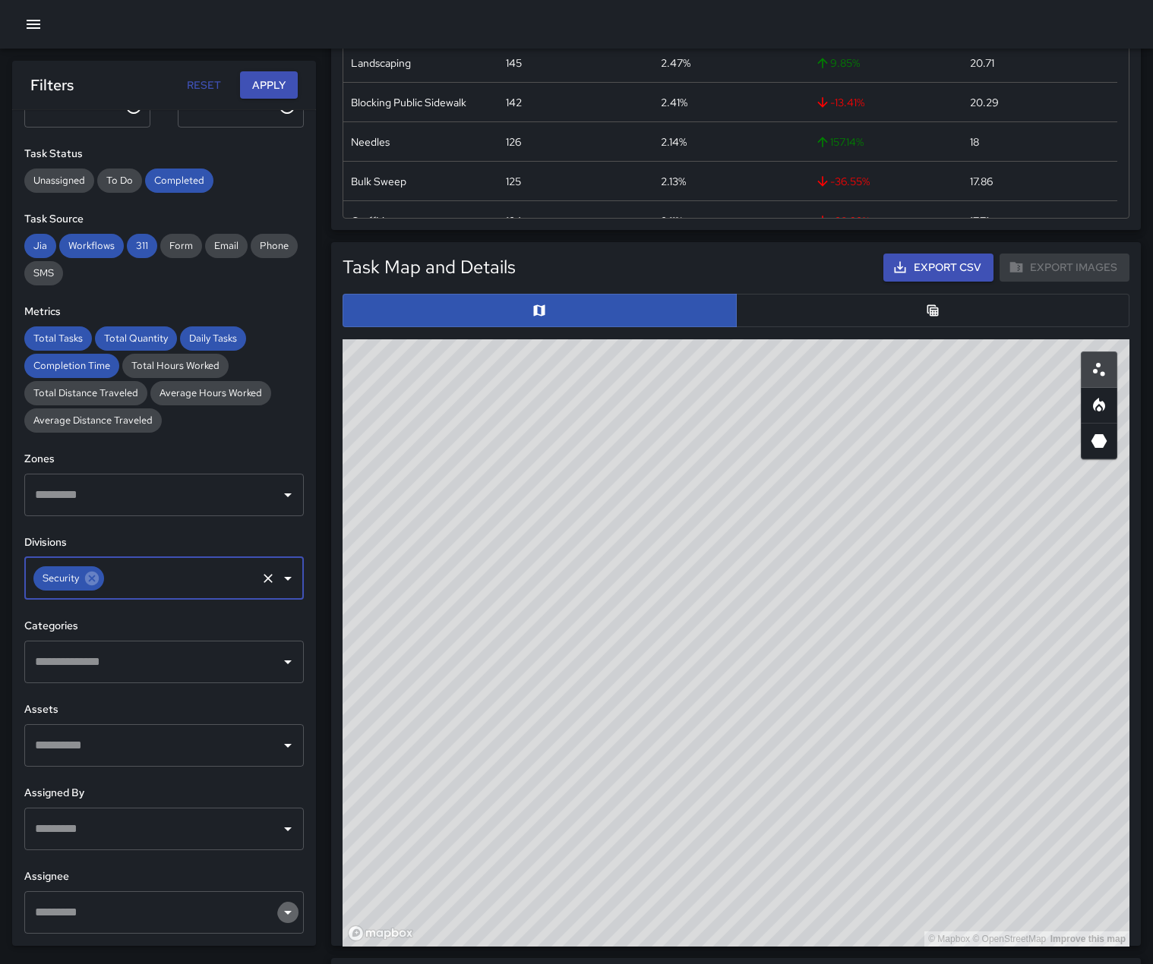
click at [279, 916] on icon "Open" at bounding box center [288, 913] width 18 height 18
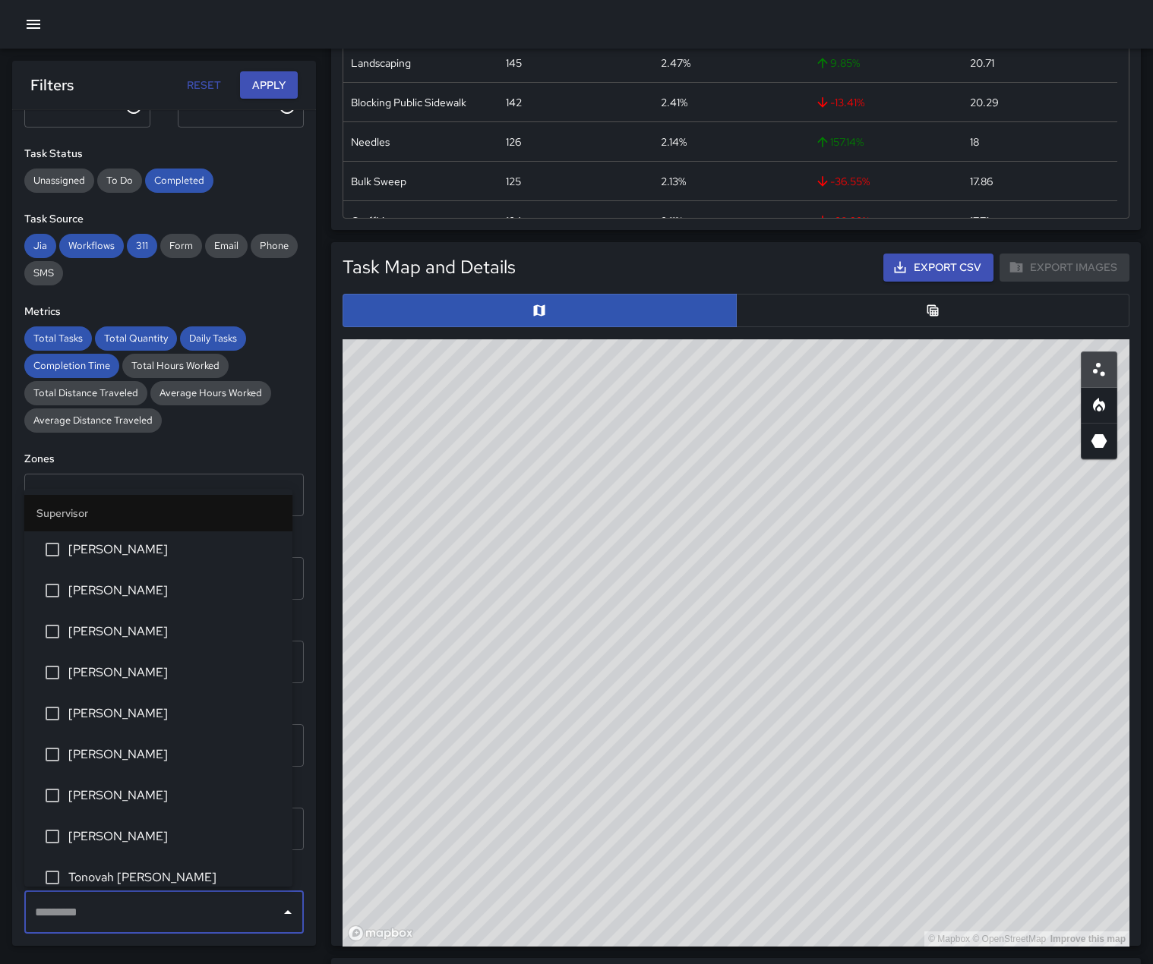
scroll to position [759, 0]
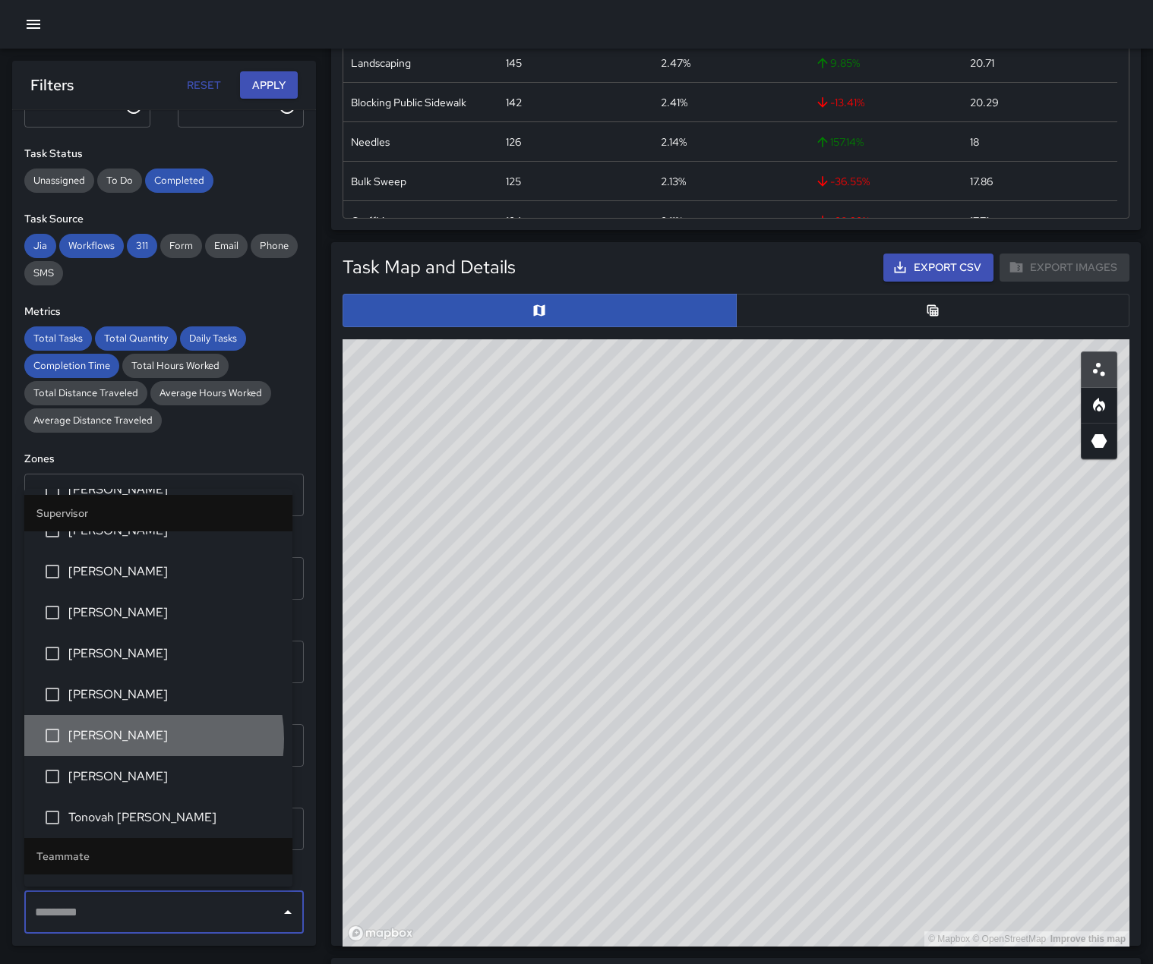
click at [135, 745] on span "[PERSON_NAME]" at bounding box center [174, 736] width 212 height 18
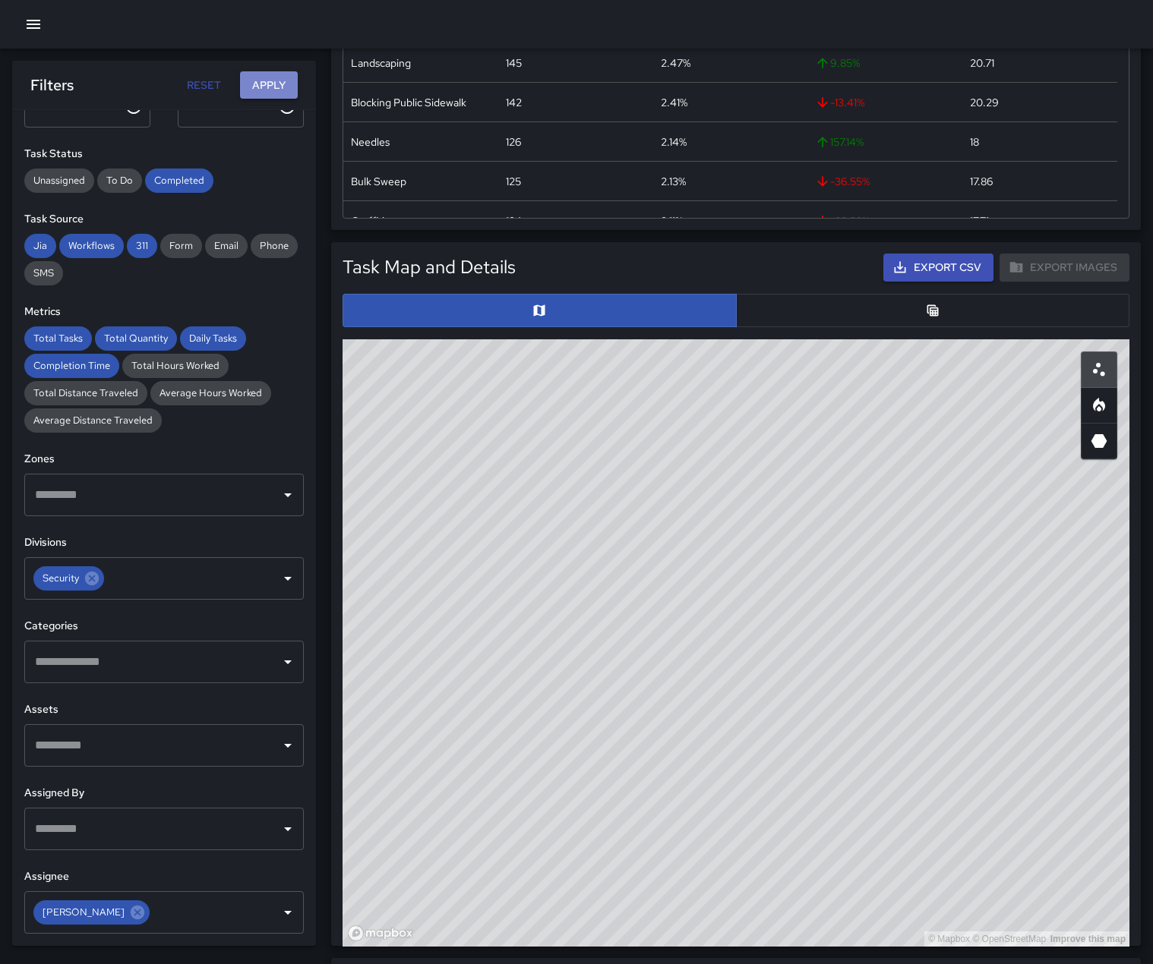
click at [273, 84] on button "Apply" at bounding box center [269, 85] width 58 height 28
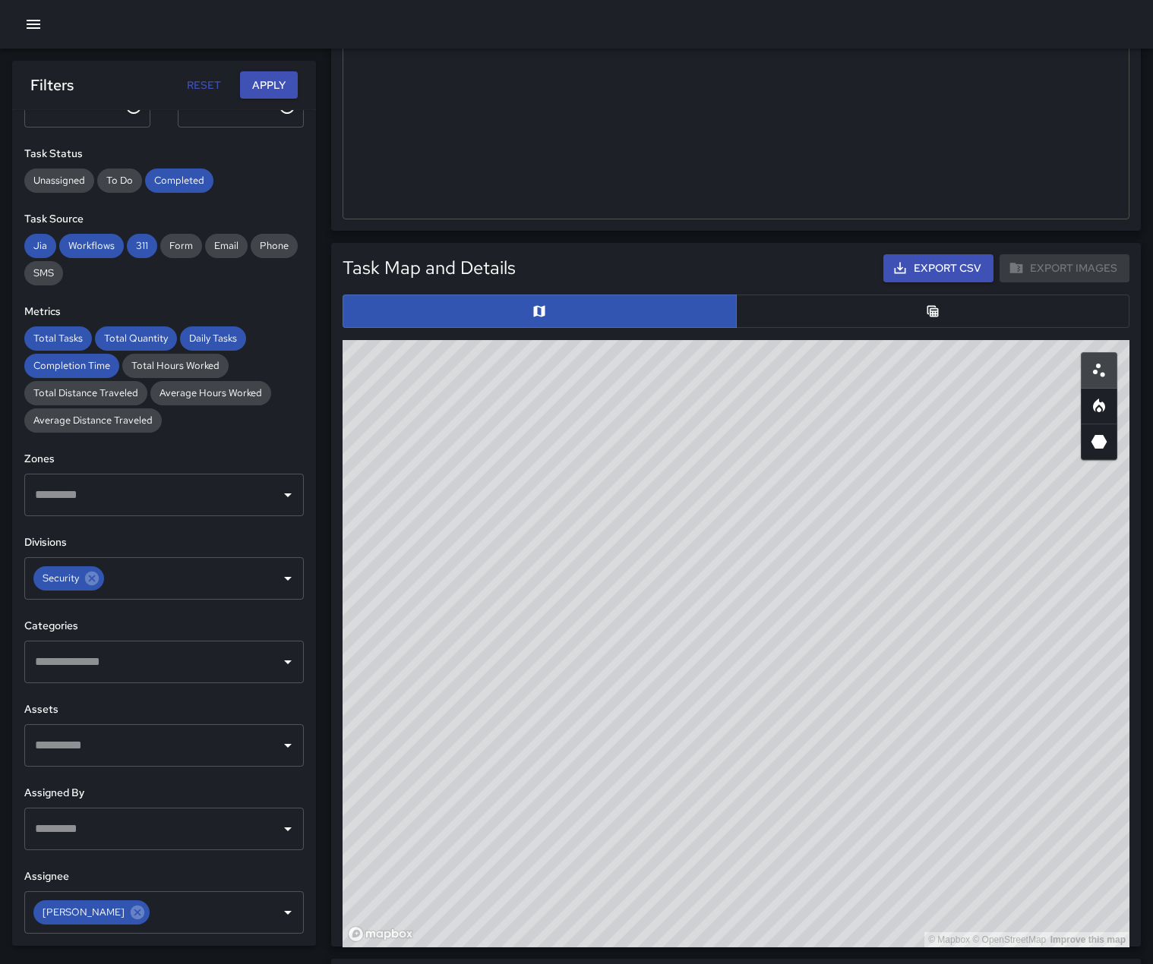
scroll to position [532, 0]
click at [819, 327] on button "button" at bounding box center [933, 310] width 394 height 33
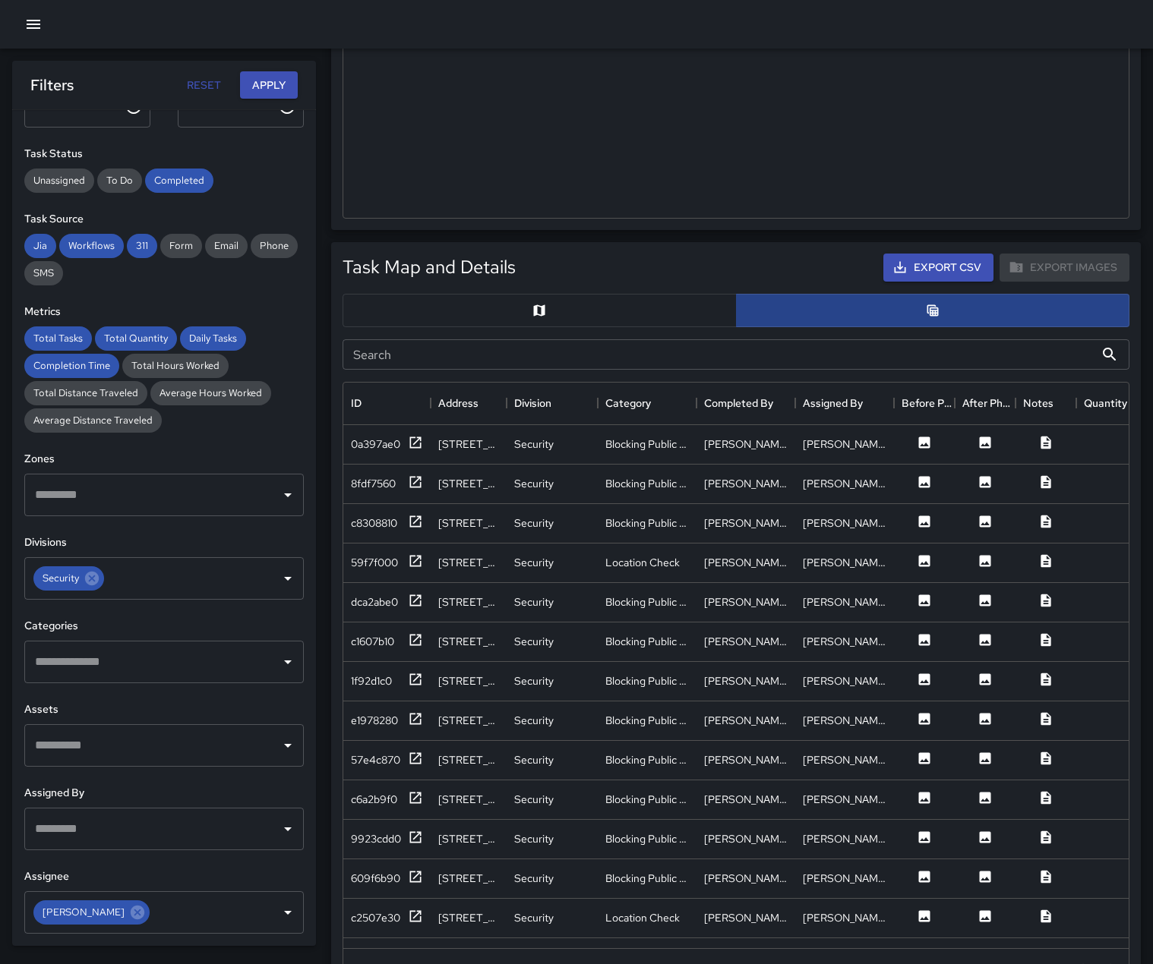
scroll to position [12, 12]
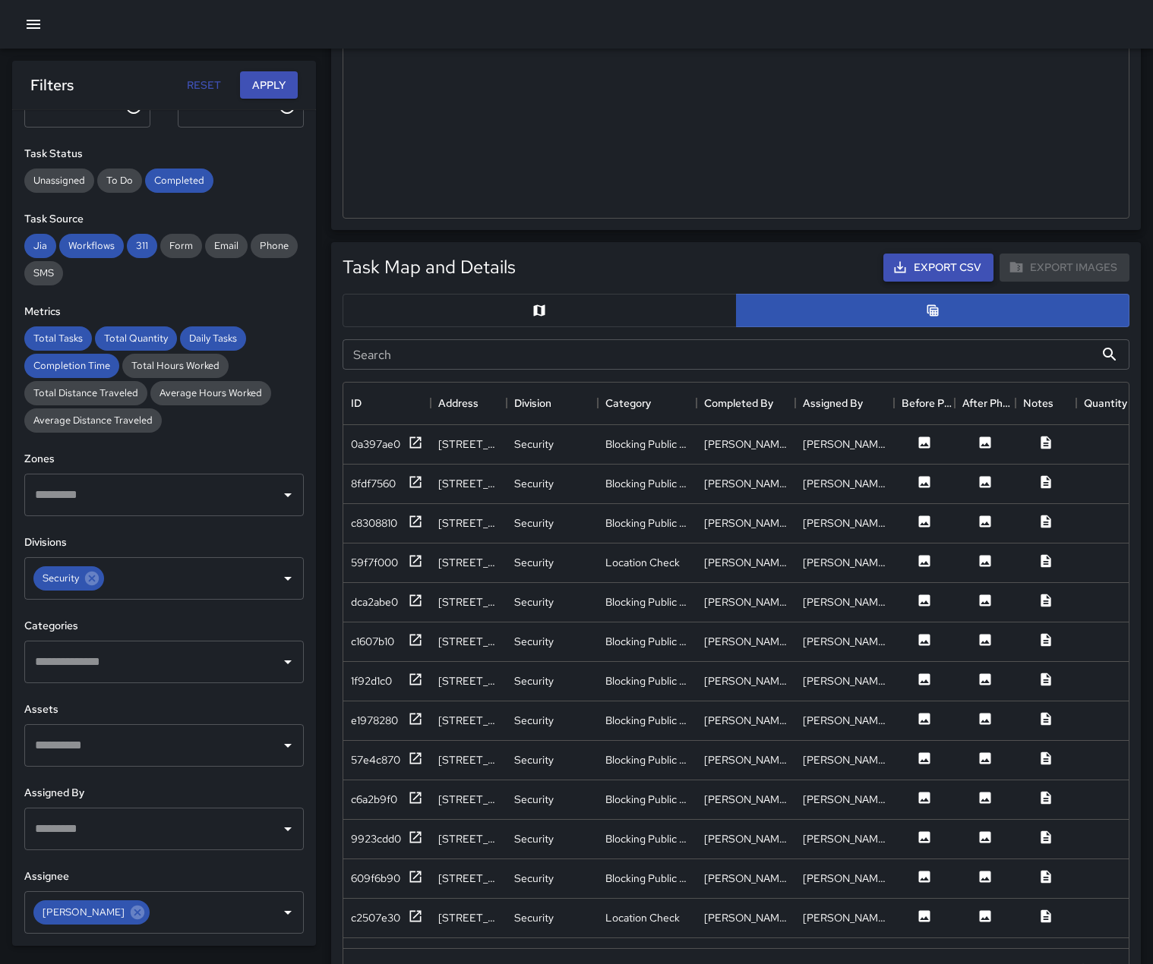
click at [947, 282] on button "Export CSV" at bounding box center [938, 268] width 110 height 28
click at [263, 912] on icon "Clear" at bounding box center [267, 912] width 9 height 9
click at [284, 911] on icon "Open" at bounding box center [288, 913] width 8 height 4
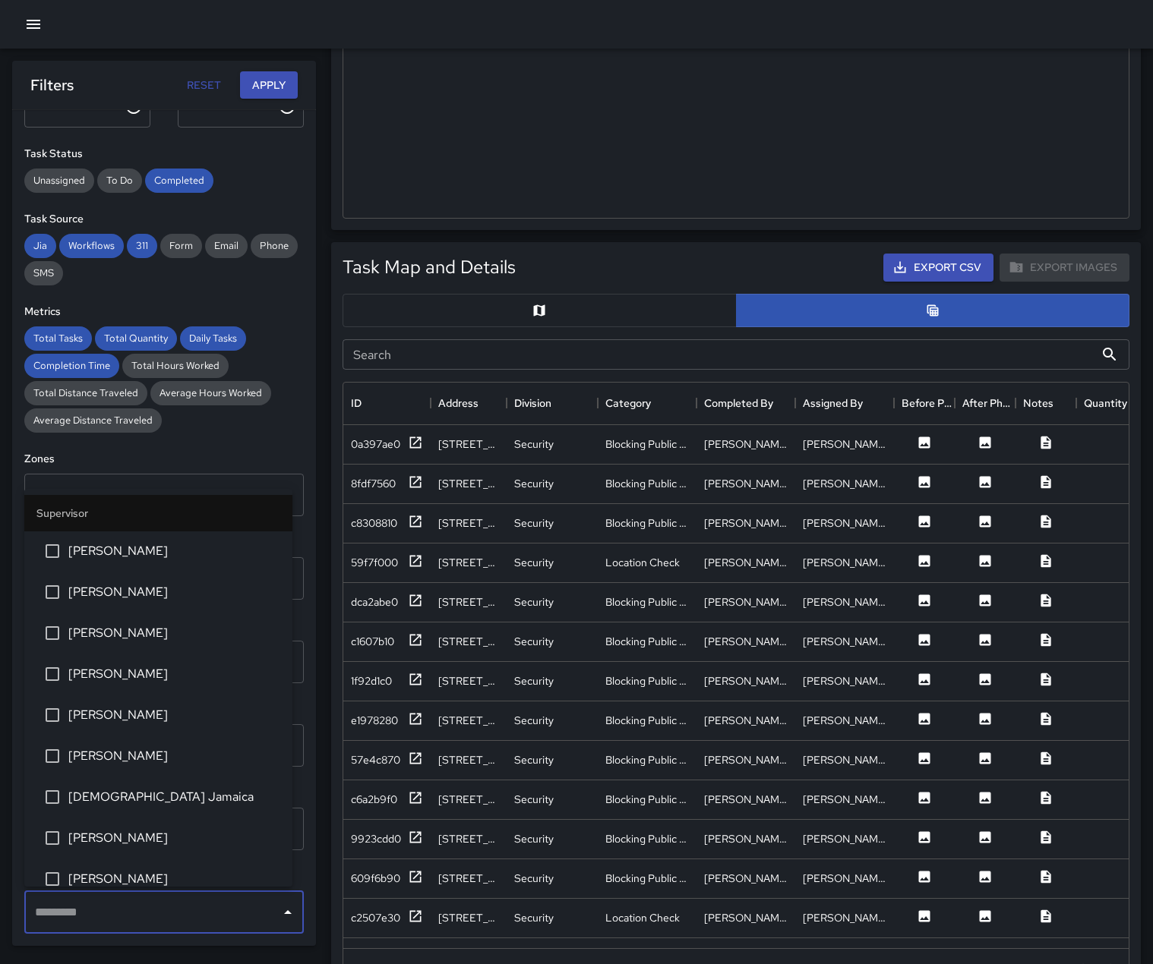
scroll to position [228, 0]
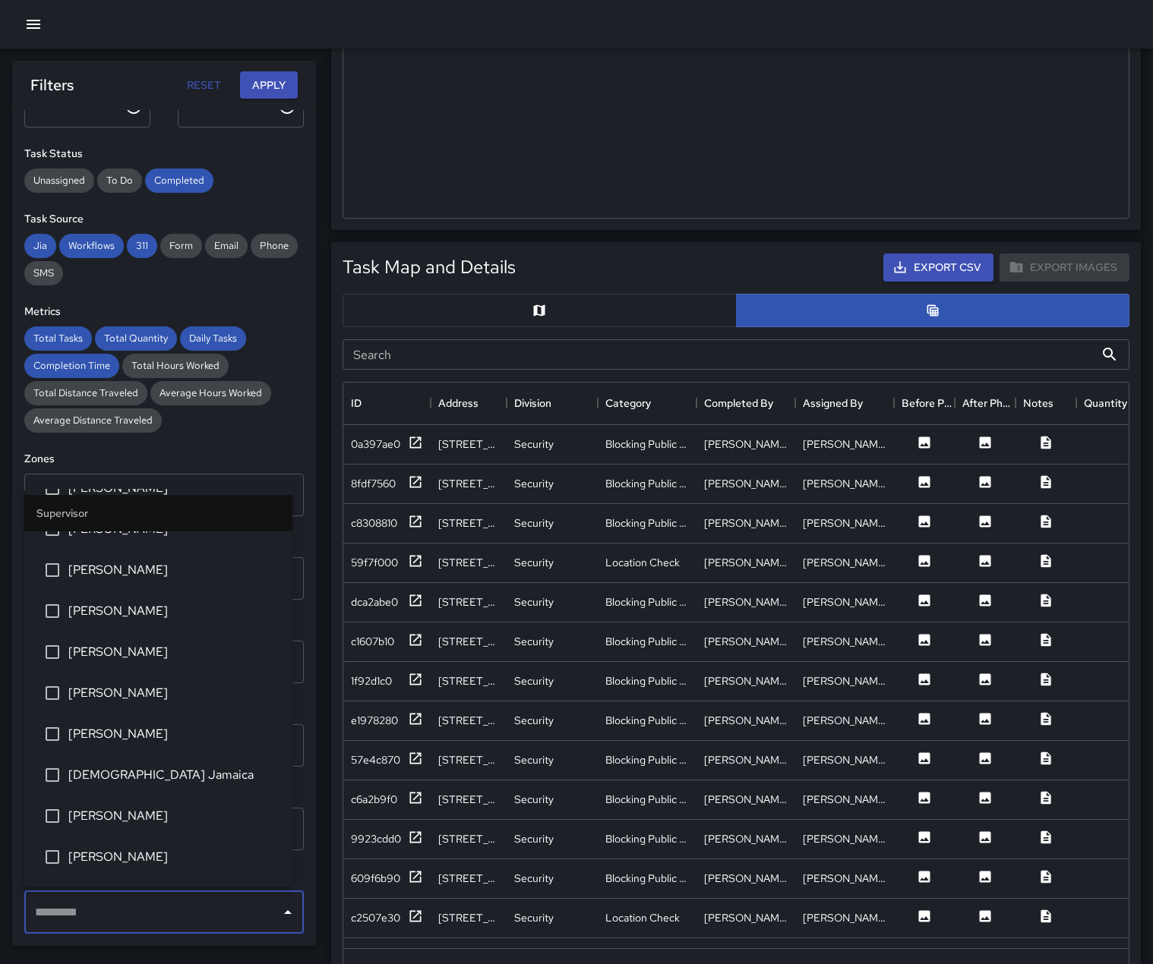
click at [190, 661] on span "[PERSON_NAME]" at bounding box center [174, 652] width 212 height 18
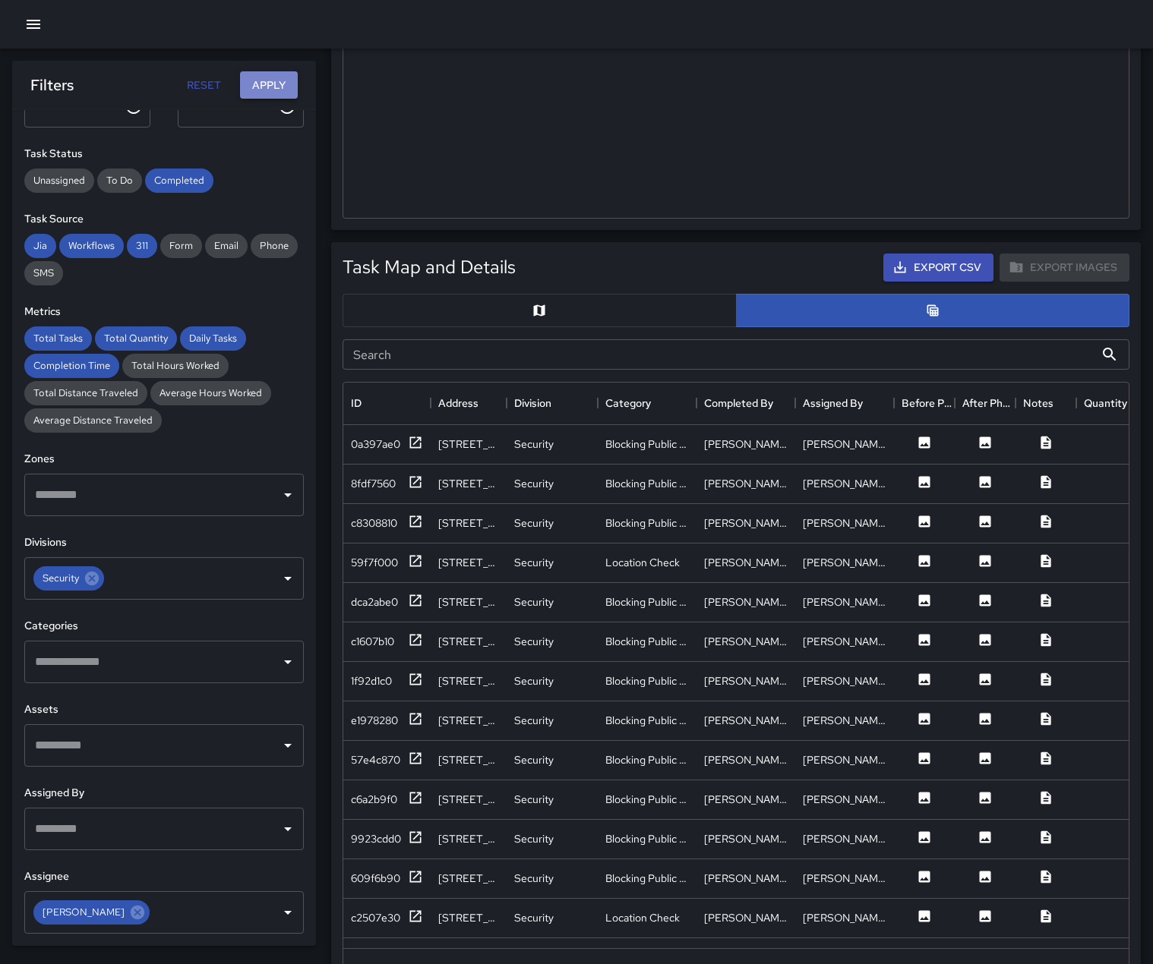
click at [267, 90] on button "Apply" at bounding box center [269, 85] width 58 height 28
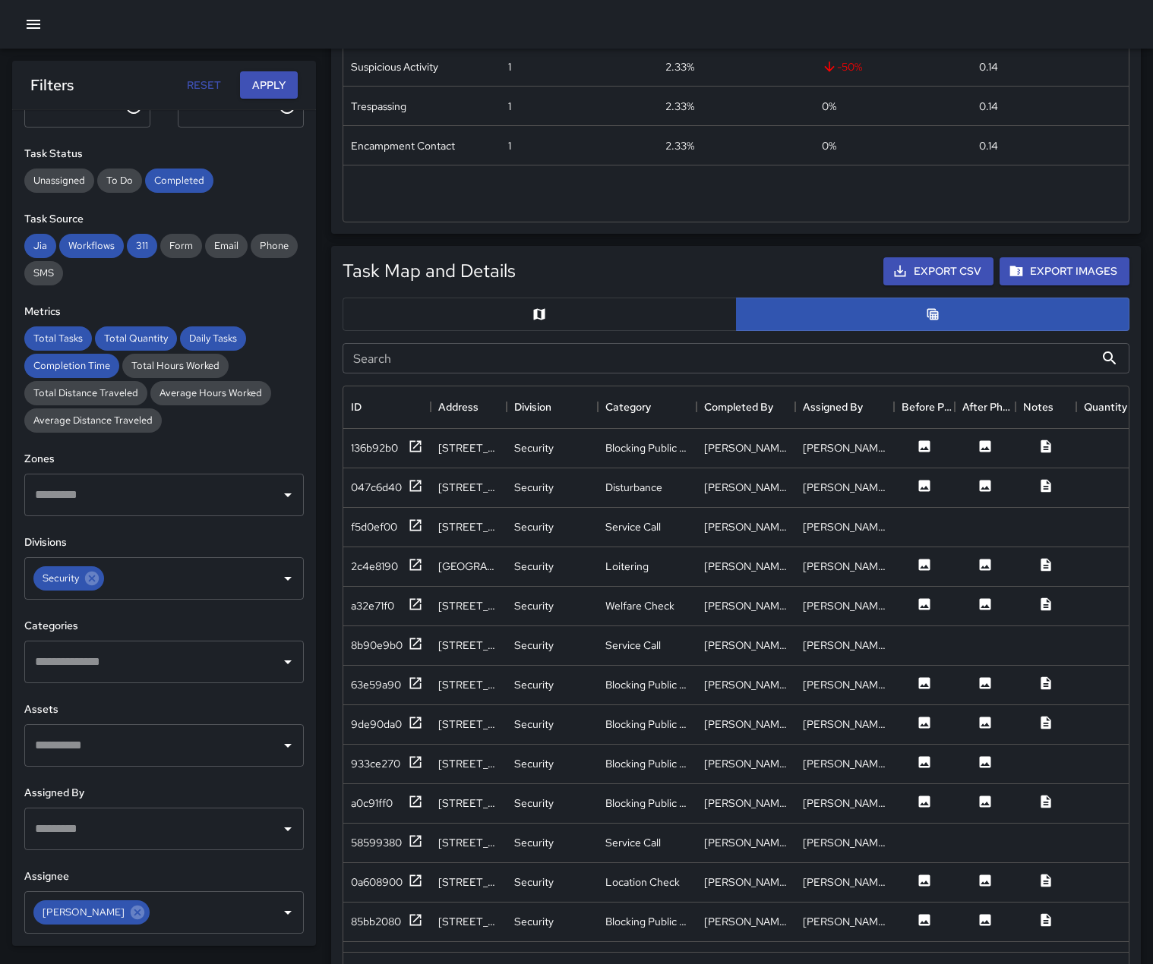
scroll to position [532, 0]
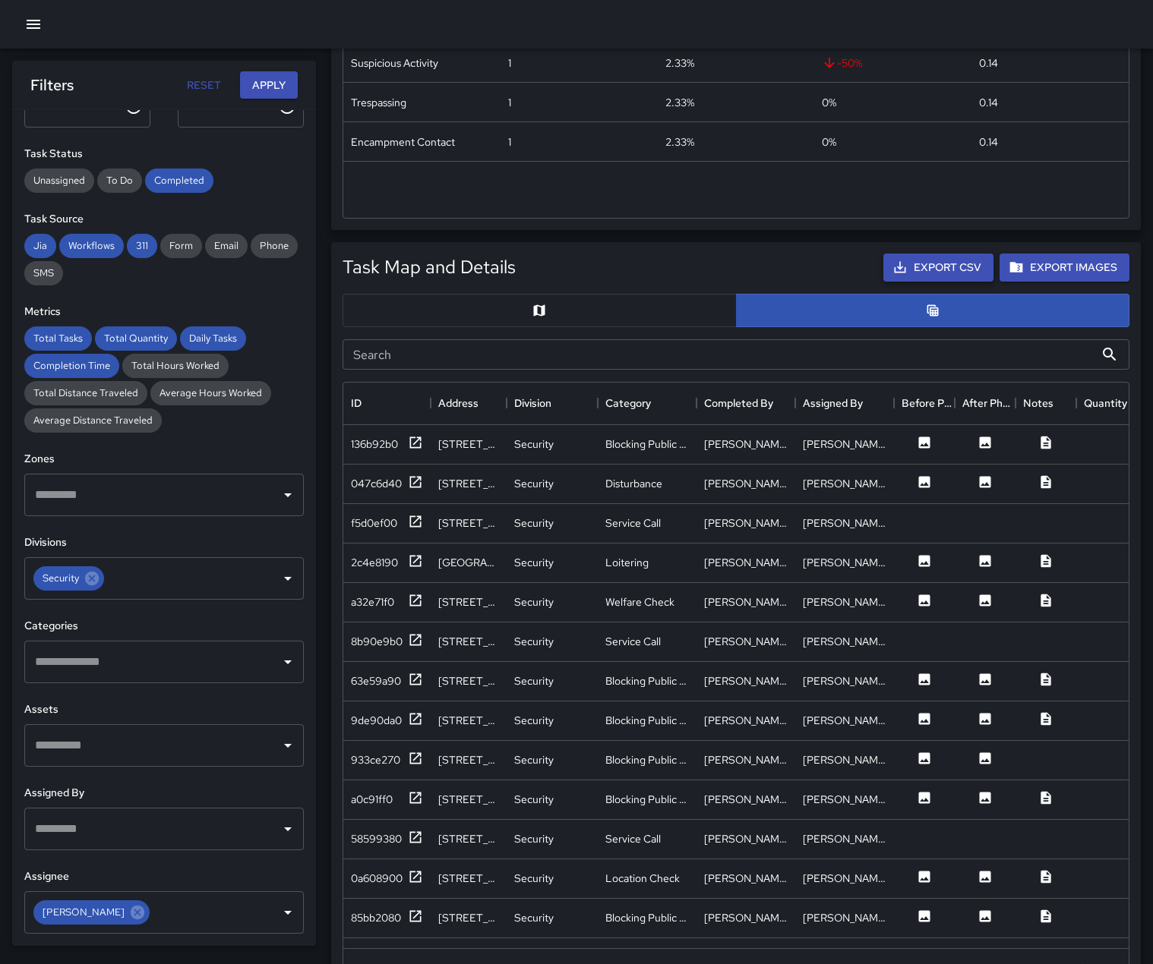
click at [945, 282] on button "Export CSV" at bounding box center [938, 268] width 110 height 28
